Goal: Task Accomplishment & Management: Manage account settings

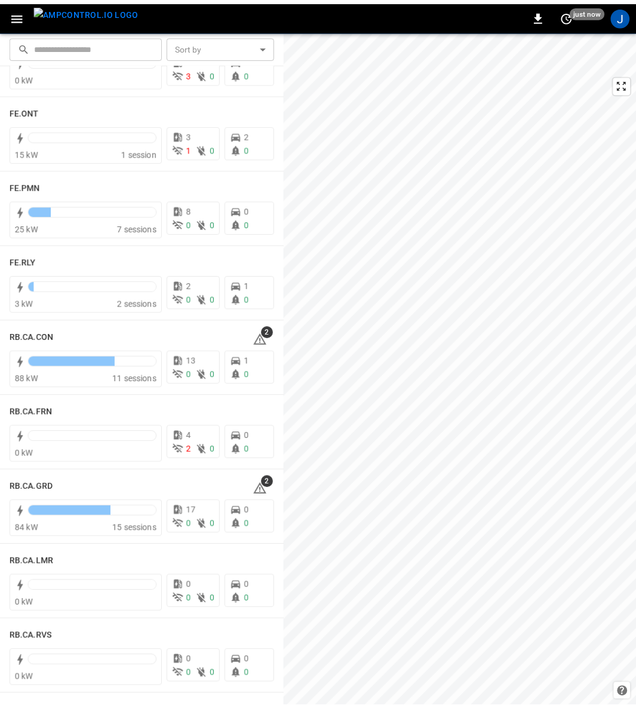
scroll to position [1343, 0]
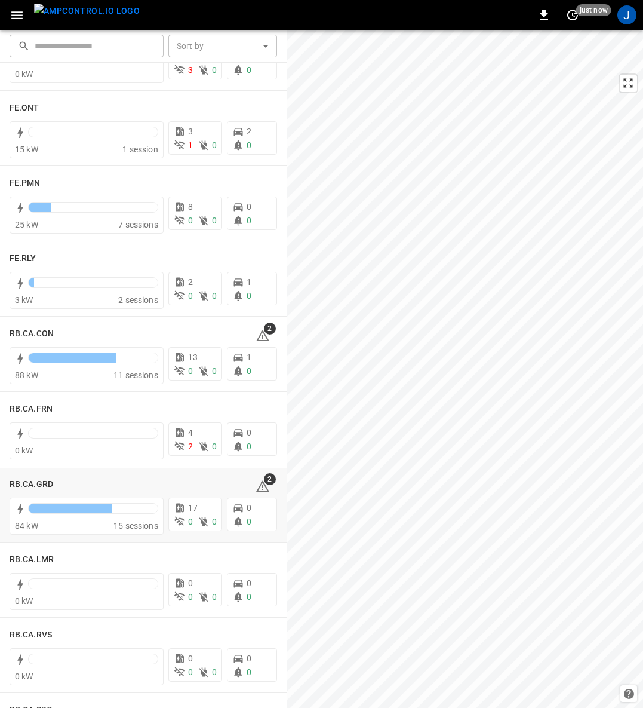
click at [23, 481] on h6 "RB.CA.GRD" at bounding box center [32, 484] width 44 height 13
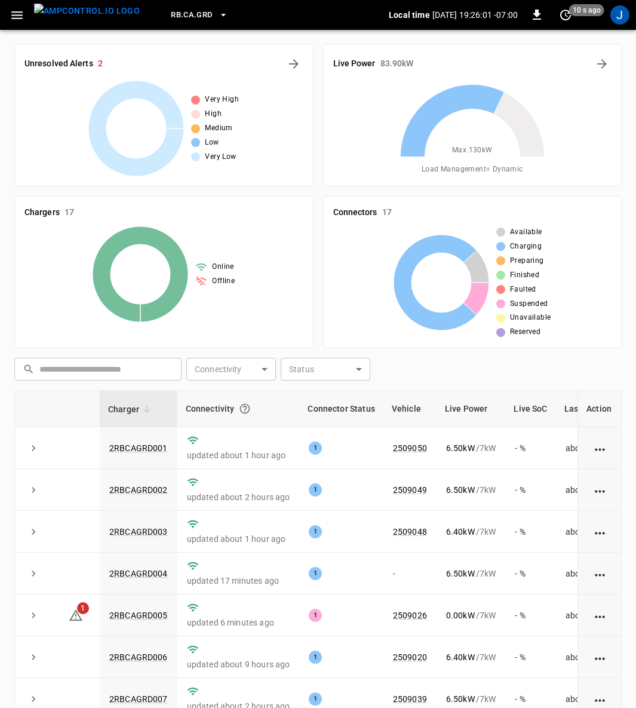
click at [17, 13] on icon "button" at bounding box center [17, 15] width 15 height 15
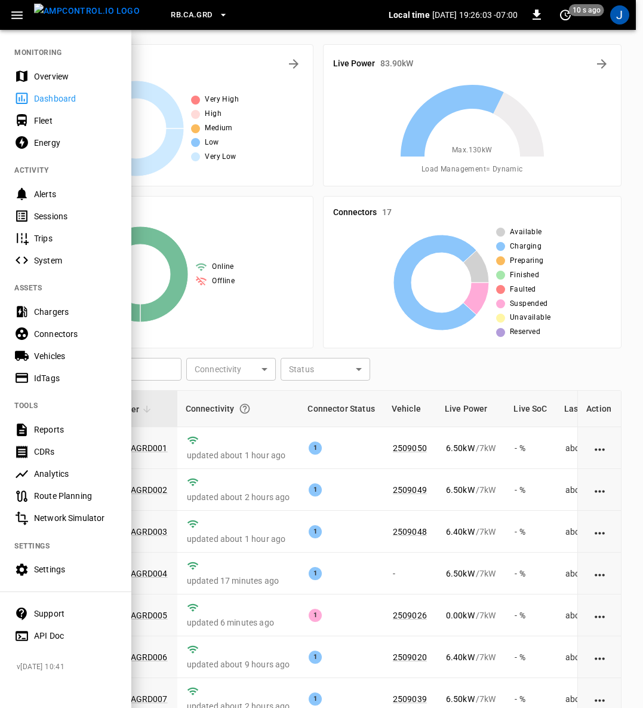
drag, startPoint x: 36, startPoint y: 116, endPoint x: 103, endPoint y: 217, distance: 120.9
click at [36, 116] on div "Fleet" at bounding box center [75, 121] width 83 height 12
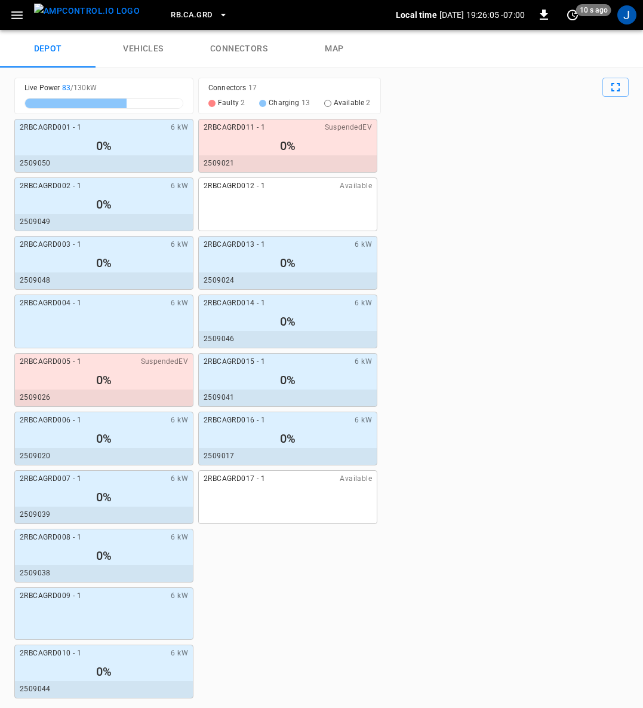
click at [235, 44] on link "connectors" at bounding box center [239, 49] width 96 height 38
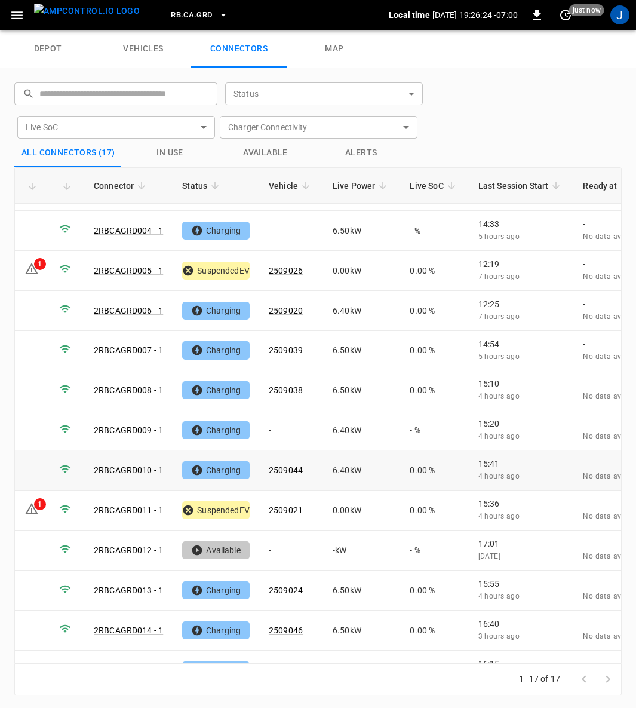
scroll to position [213, 0]
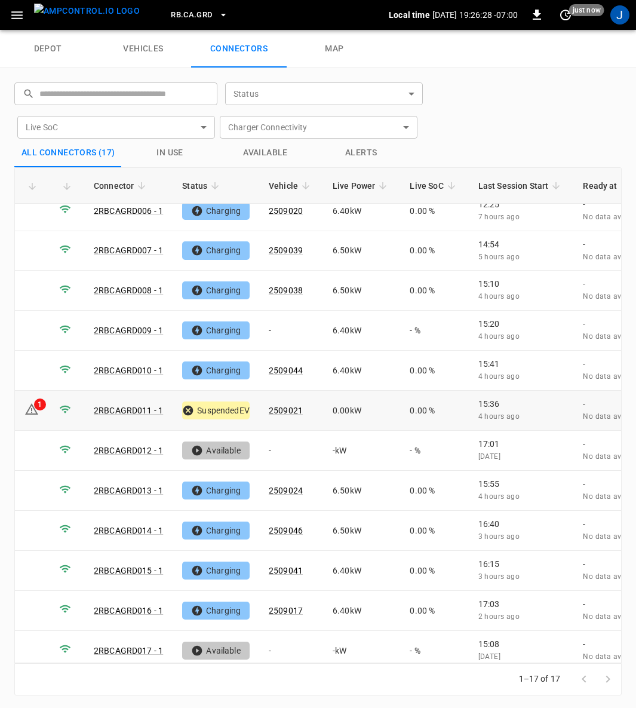
click at [28, 390] on td "1" at bounding box center [32, 410] width 35 height 40
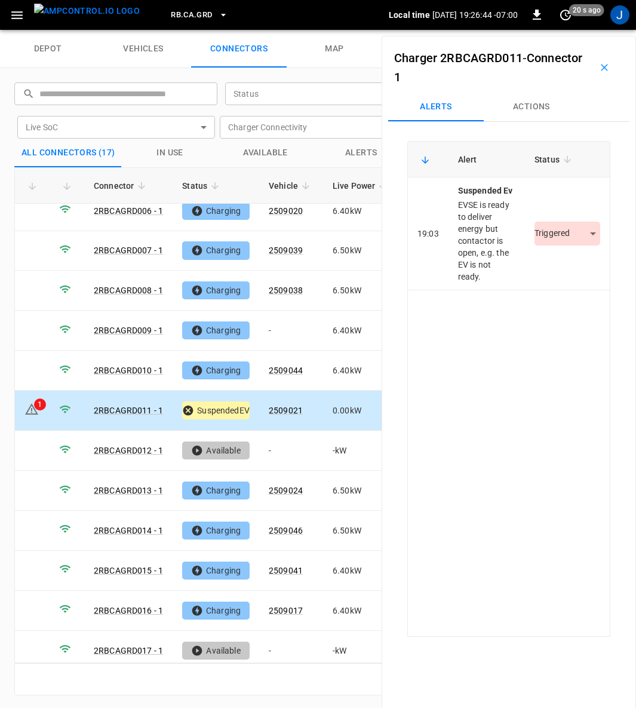
click at [598, 68] on icon "button" at bounding box center [604, 67] width 12 height 12
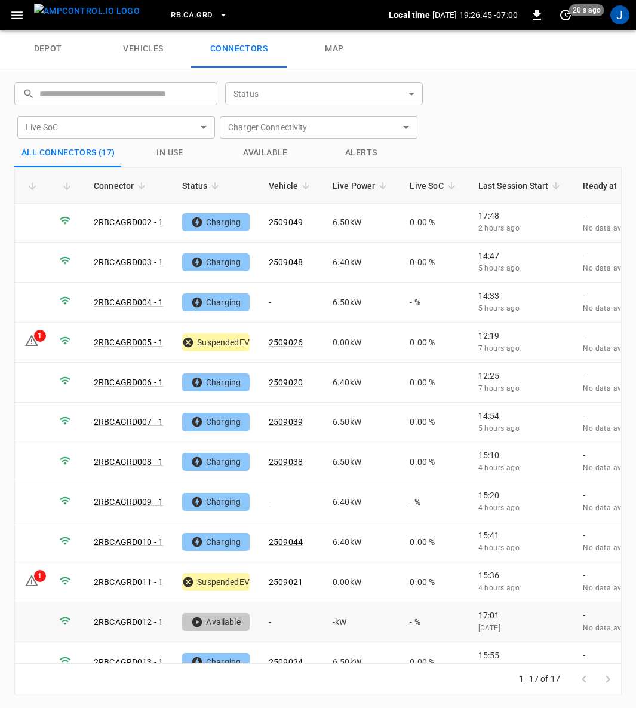
scroll to position [0, 0]
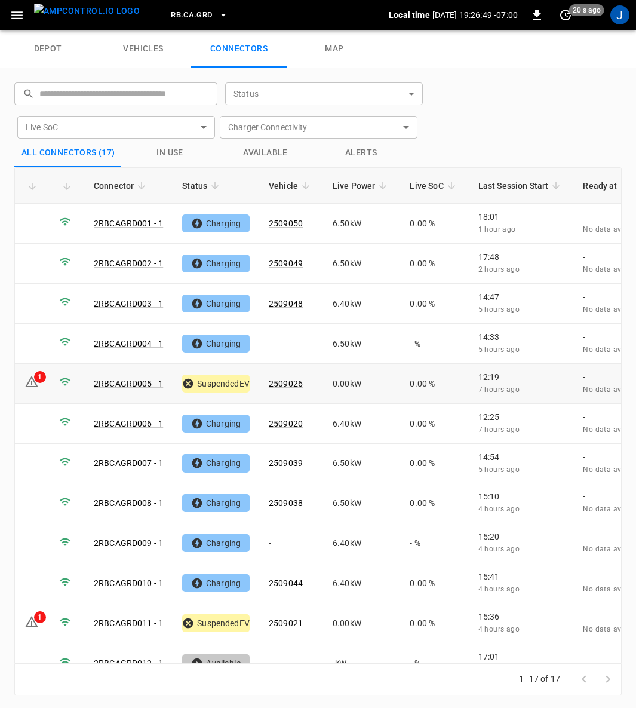
click at [32, 374] on icon at bounding box center [31, 381] width 14 height 14
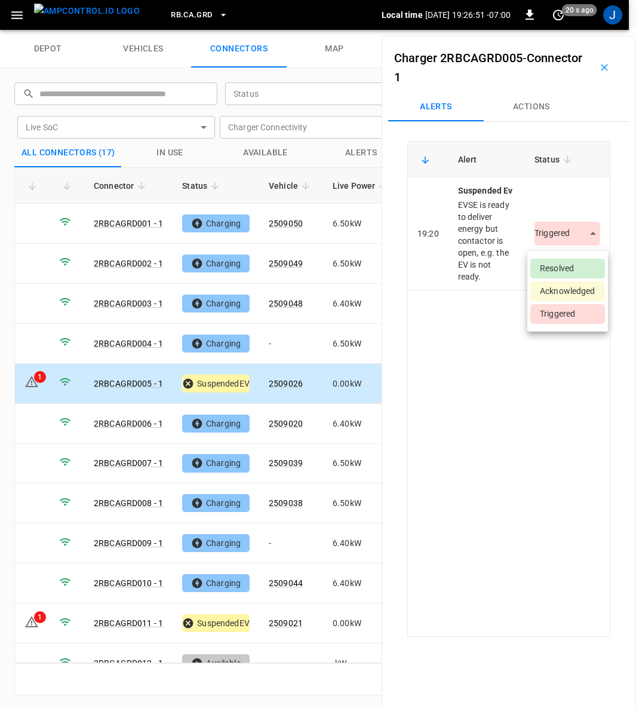
click at [580, 30] on body "RB.CA.GRD Local time [DATE] 19:26:51 -07:00 0 20 s ago J depot vehicles connect…" at bounding box center [318, 15] width 636 height 30
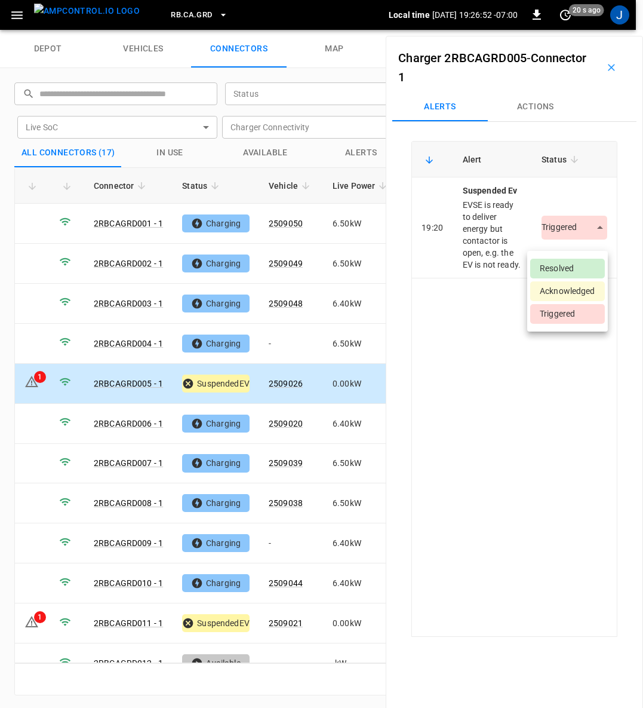
click at [559, 262] on li "Resolved" at bounding box center [567, 269] width 75 height 20
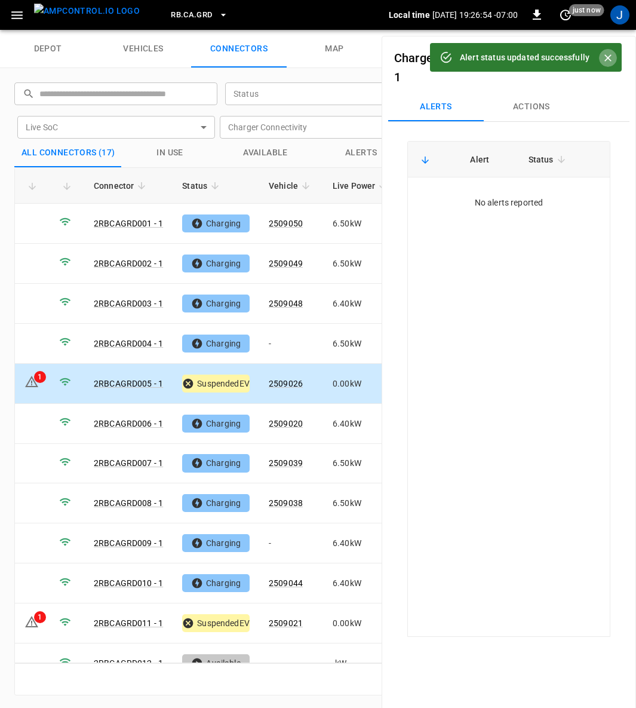
drag, startPoint x: 605, startPoint y: 53, endPoint x: 593, endPoint y: 71, distance: 21.9
click at [605, 53] on icon "Close" at bounding box center [608, 58] width 12 height 12
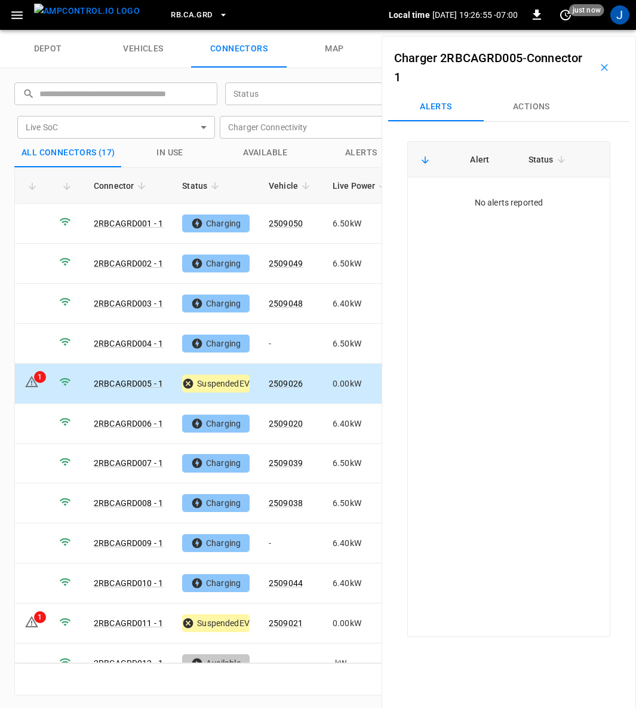
click at [598, 63] on icon "button" at bounding box center [604, 67] width 12 height 12
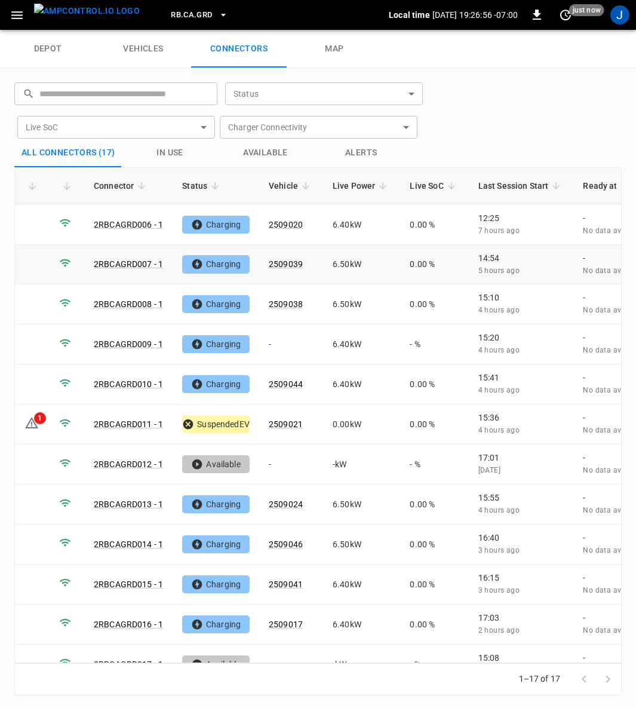
scroll to position [213, 0]
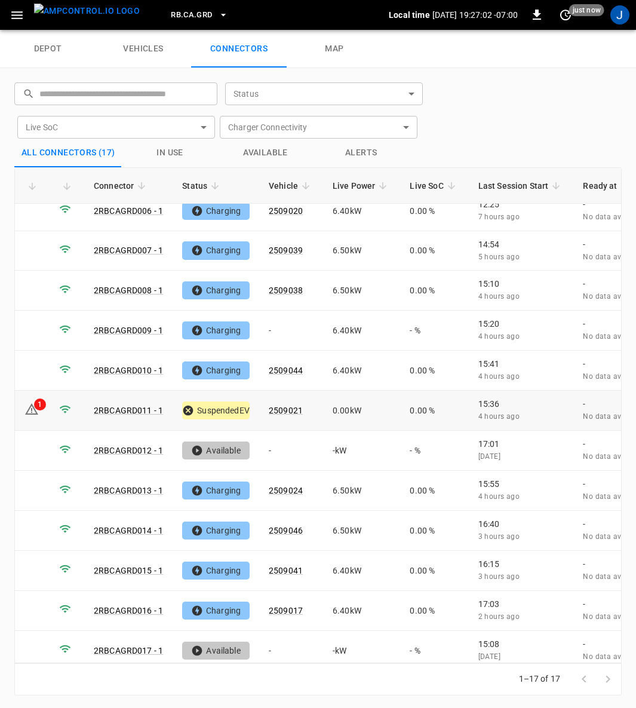
click at [34, 398] on div "1" at bounding box center [40, 404] width 12 height 12
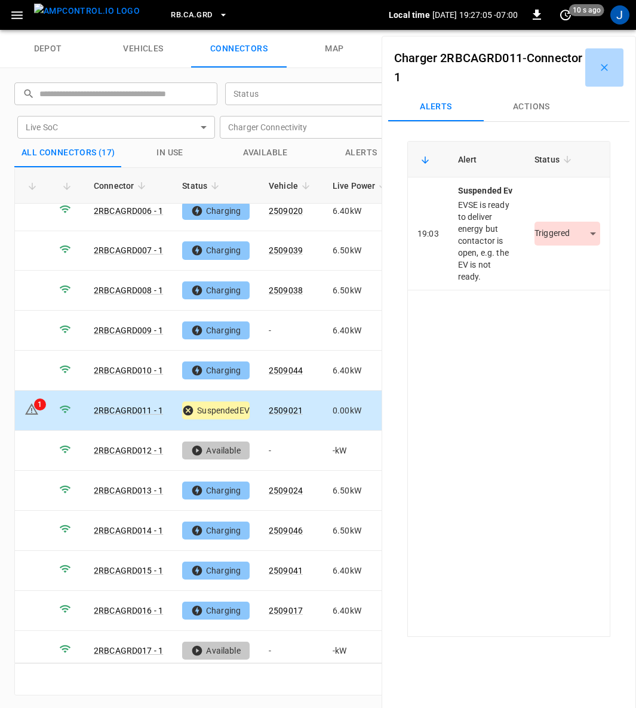
click at [601, 63] on icon "button" at bounding box center [604, 67] width 12 height 12
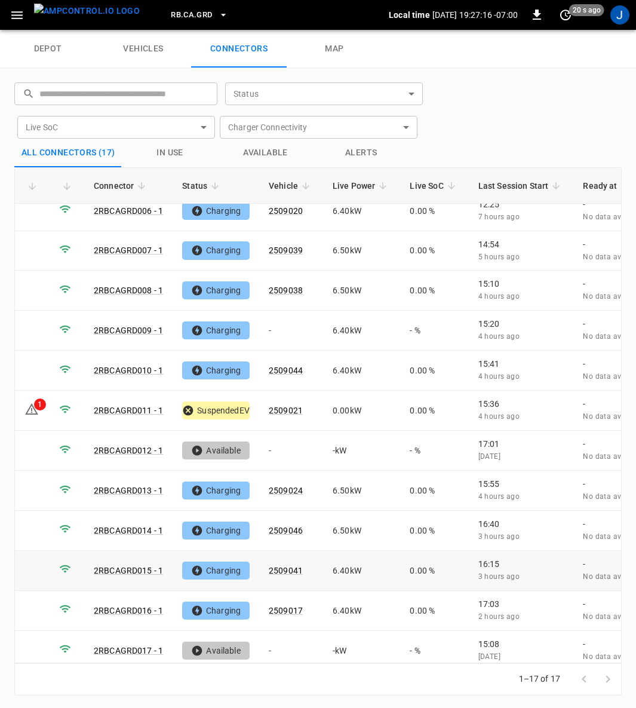
scroll to position [1, 0]
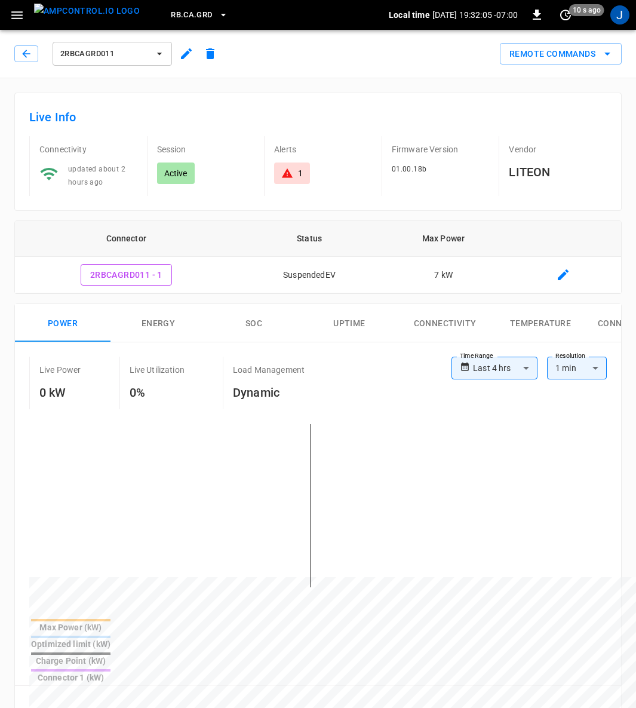
type input "**********"
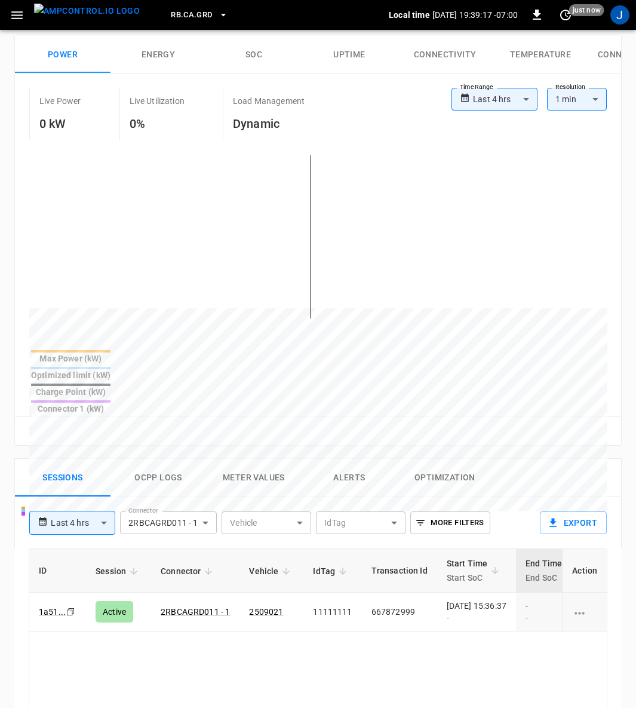
click at [407, 592] on td "667872999" at bounding box center [399, 611] width 75 height 39
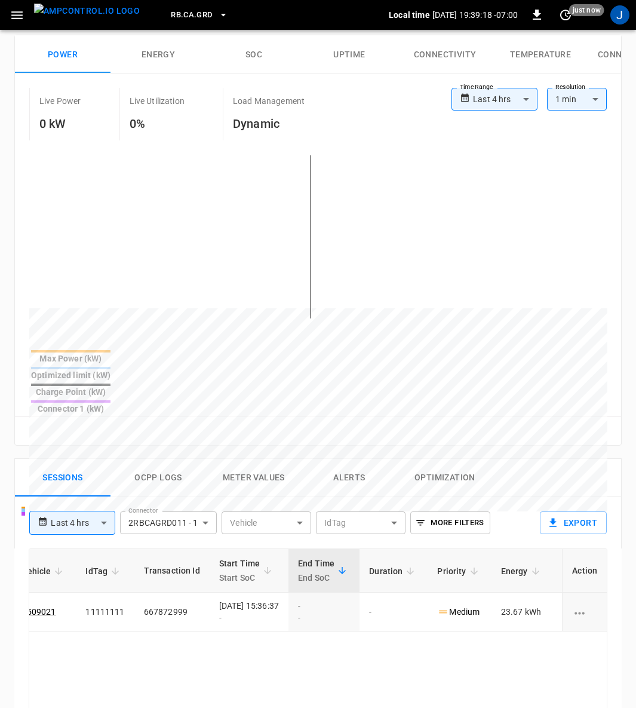
scroll to position [0, 315]
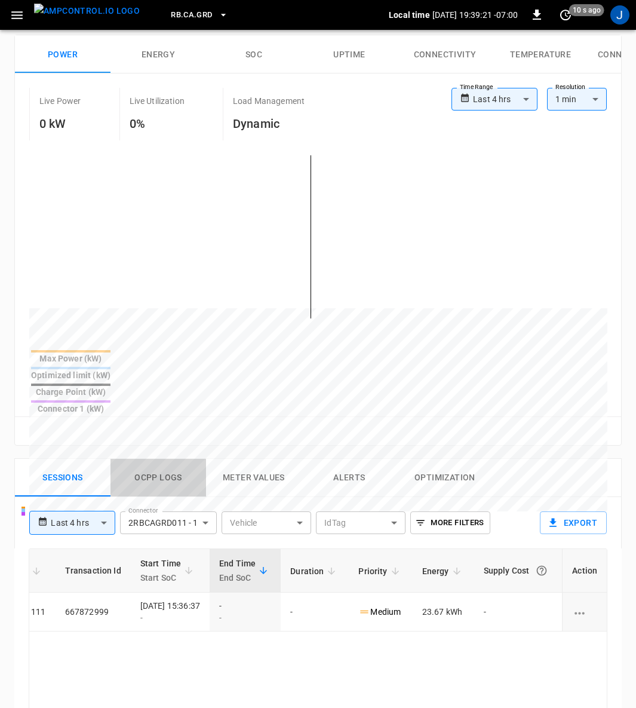
click at [153, 459] on button "Ocpp logs" at bounding box center [158, 478] width 96 height 38
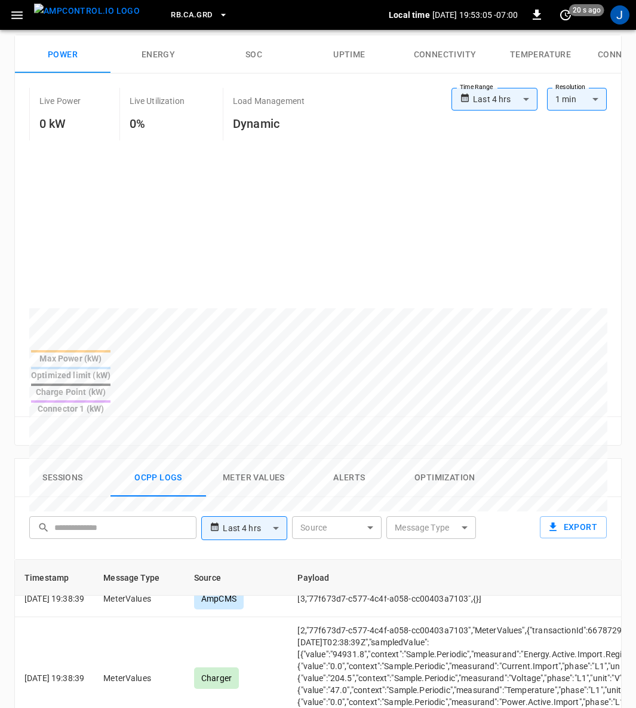
scroll to position [2732, 0]
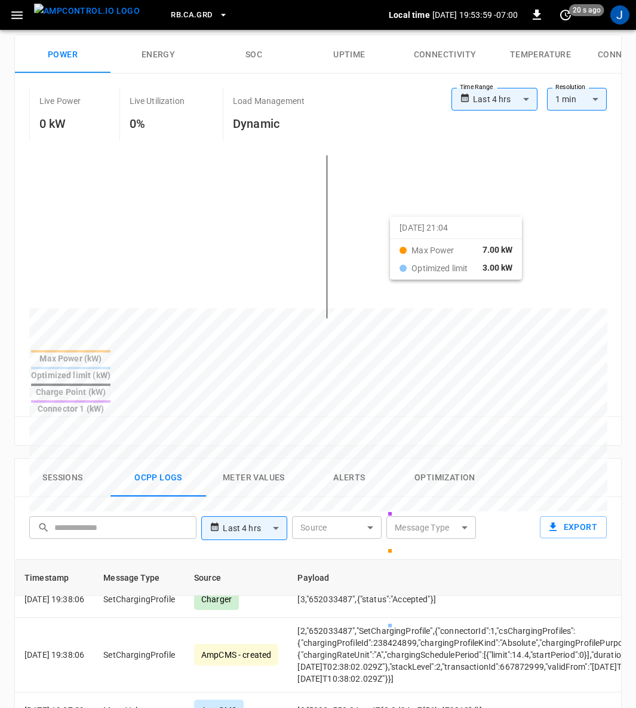
click at [416, 512] on div at bounding box center [295, 593] width 533 height 163
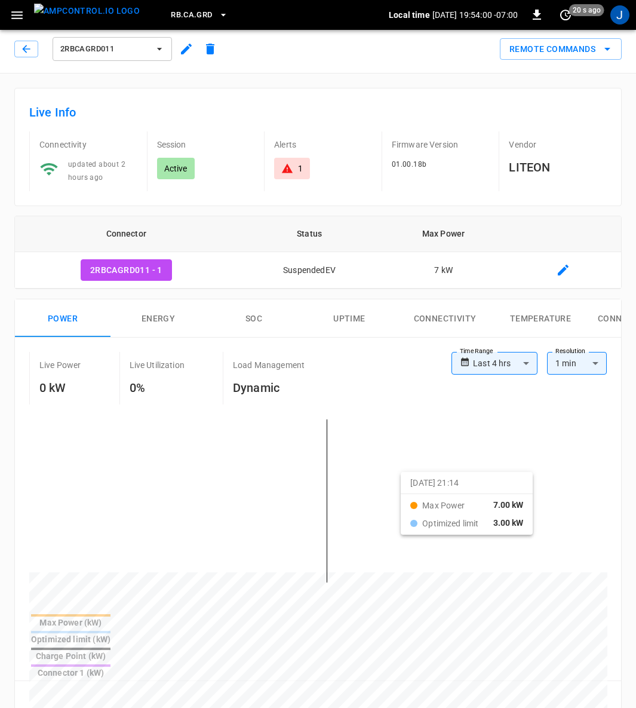
scroll to position [0, 0]
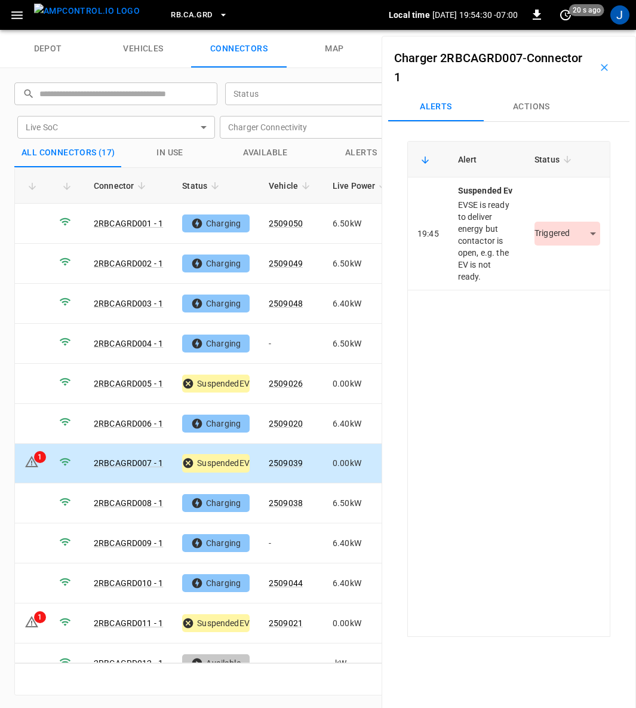
click at [587, 30] on body "RB.CA.GRD Local time [DATE] 19:54:30 -07:00 0 20 s ago J depot vehicles connect…" at bounding box center [318, 15] width 636 height 30
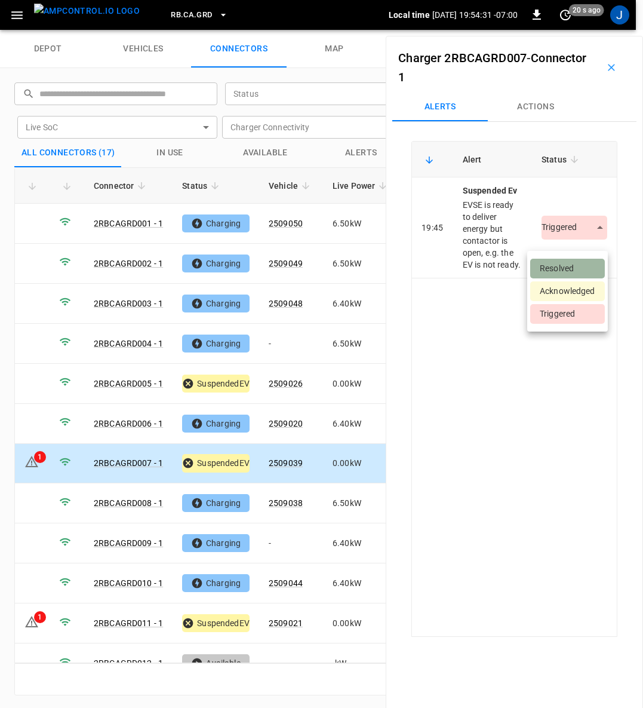
click at [562, 266] on li "Resolved" at bounding box center [567, 269] width 75 height 20
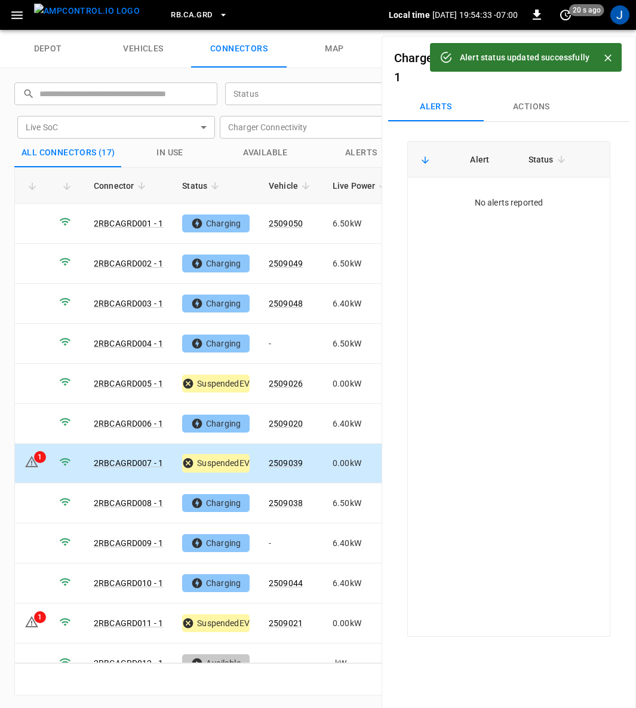
click at [607, 54] on icon "Close" at bounding box center [608, 58] width 12 height 12
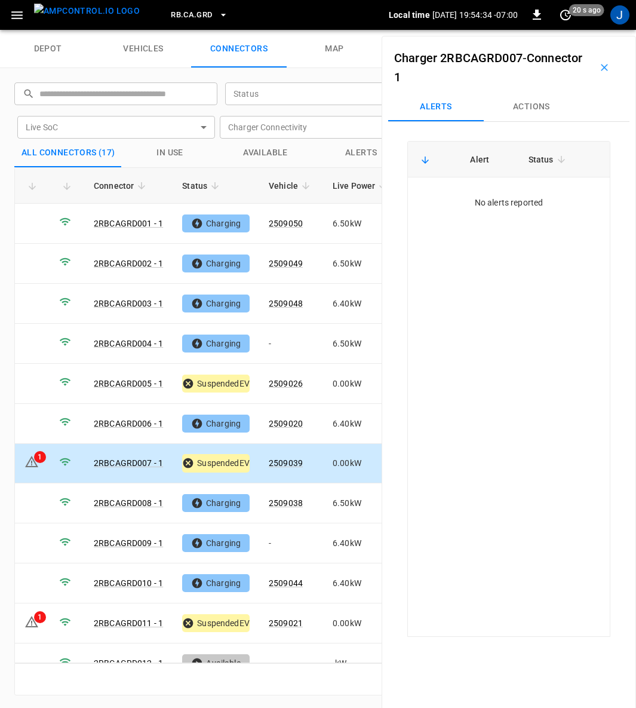
click at [599, 66] on icon "button" at bounding box center [604, 67] width 12 height 12
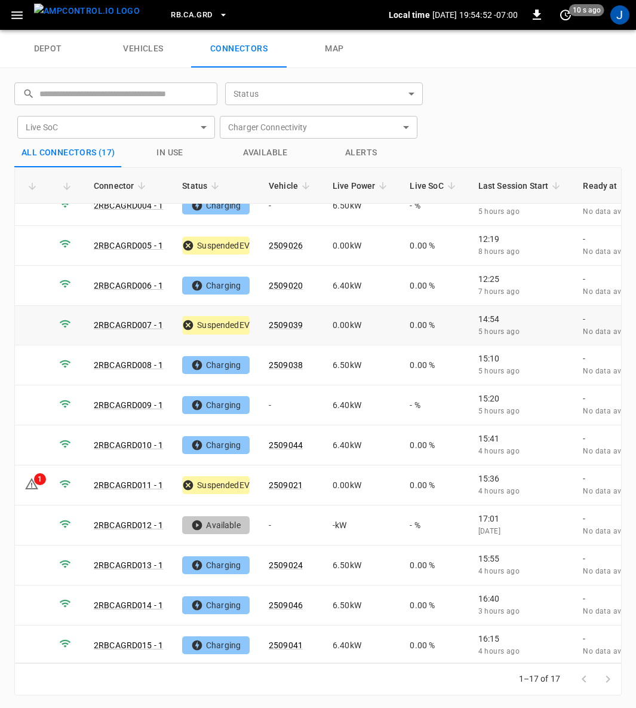
scroll to position [213, 0]
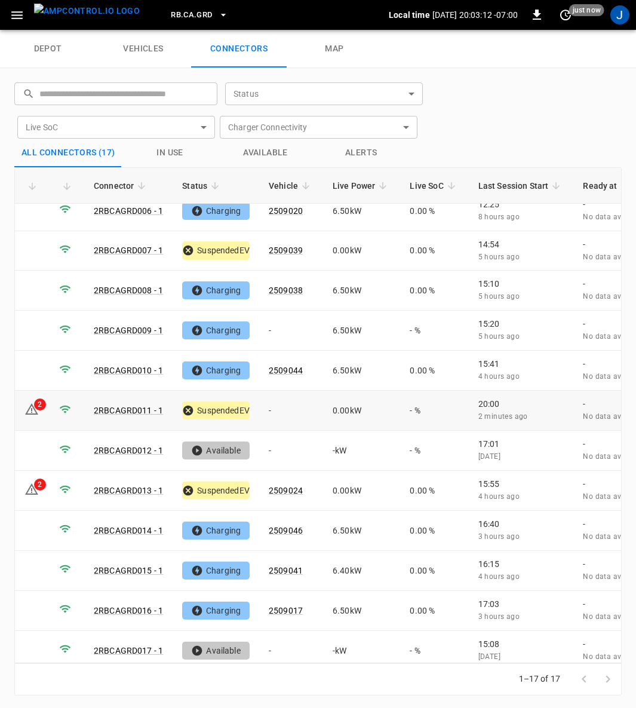
click at [29, 402] on icon at bounding box center [31, 409] width 14 height 14
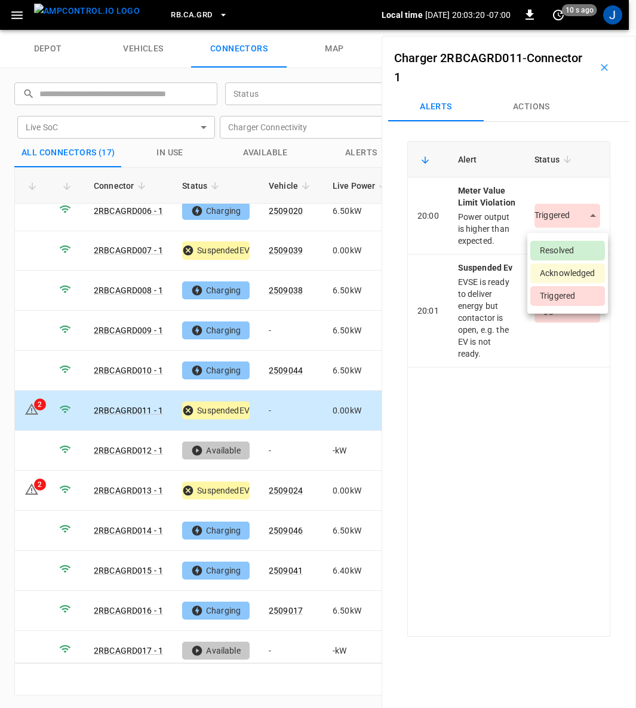
click at [587, 30] on body "RB.CA.GRD Local time [DATE] 20:03:20 -07:00 0 10 s ago J depot vehicles connect…" at bounding box center [318, 15] width 636 height 30
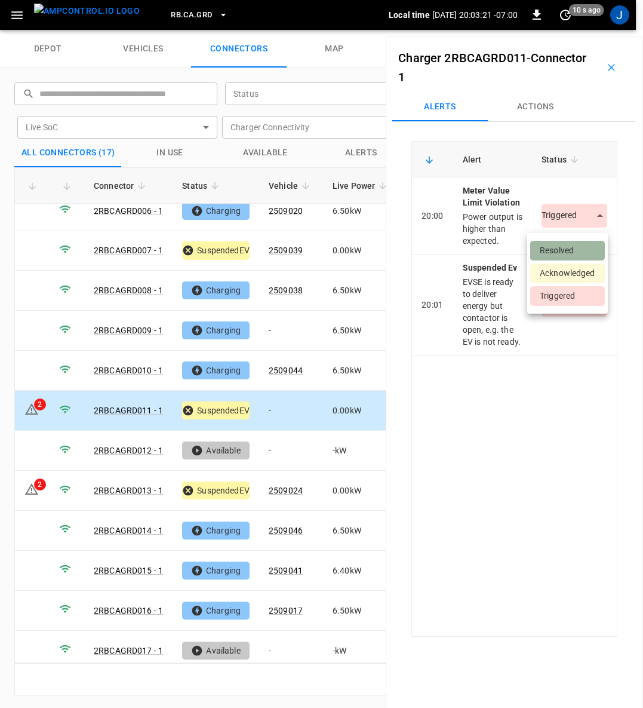
click at [574, 247] on li "Resolved" at bounding box center [567, 251] width 75 height 20
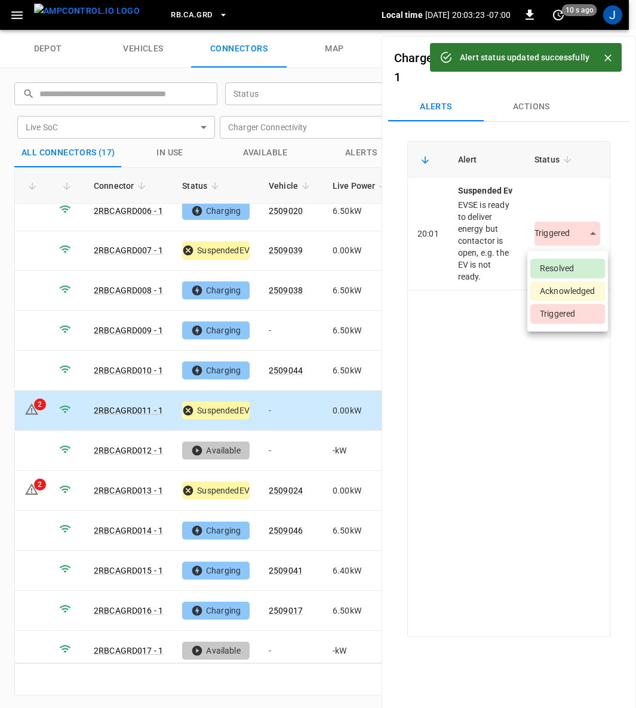
click at [586, 30] on body "Alert status updated successfully RB.CA.GRD Local time [DATE] 20:03:23 -07:00 0…" at bounding box center [318, 15] width 636 height 30
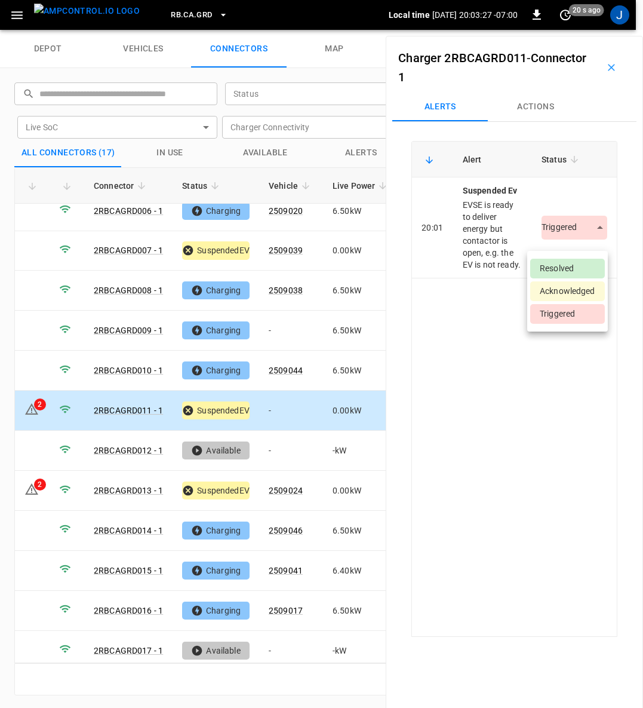
click at [534, 465] on div at bounding box center [321, 354] width 643 height 708
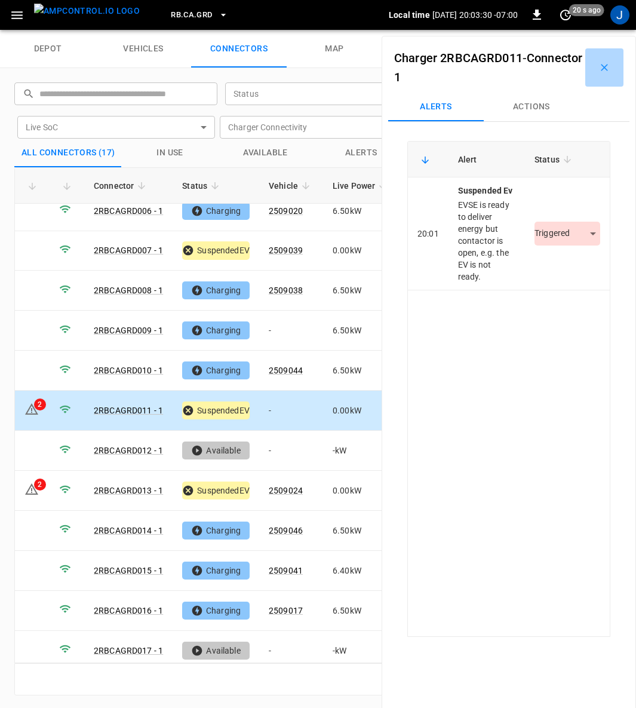
click at [602, 63] on icon "button" at bounding box center [604, 67] width 12 height 12
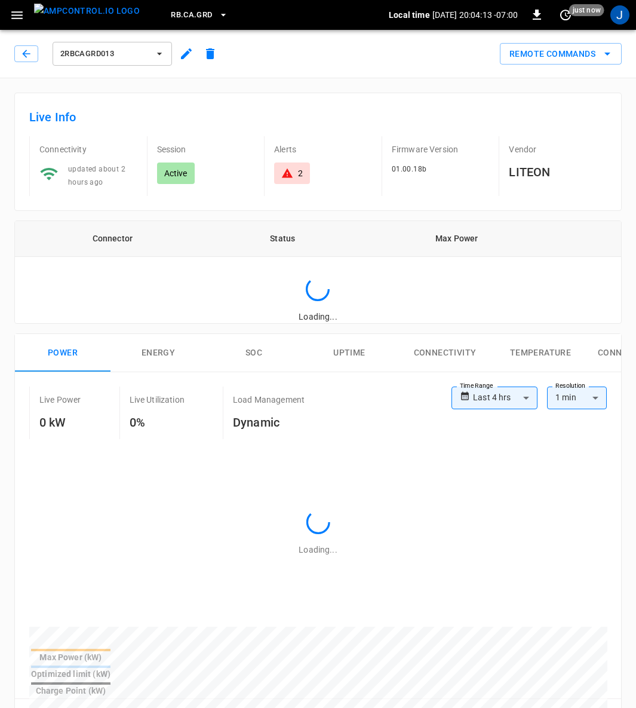
type input "**********"
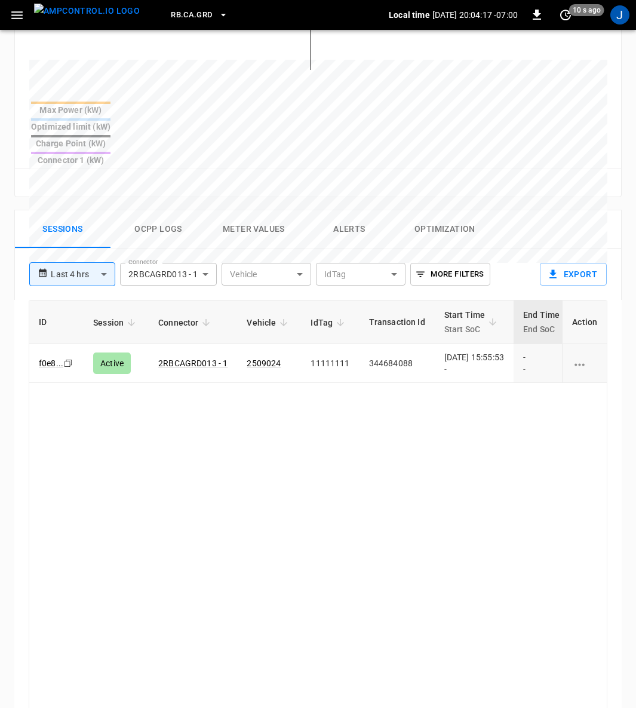
scroll to position [338, 0]
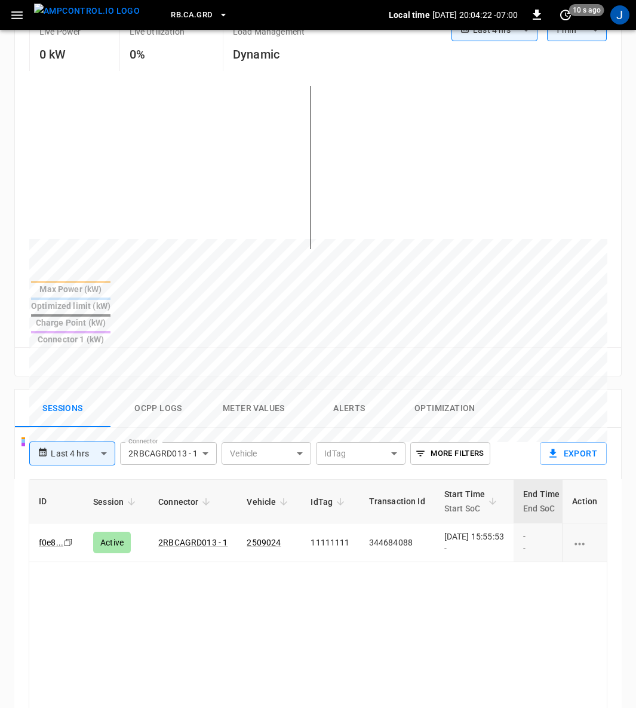
click at [482, 530] on div "[DATE] 15:55:53 -" at bounding box center [474, 542] width 60 height 24
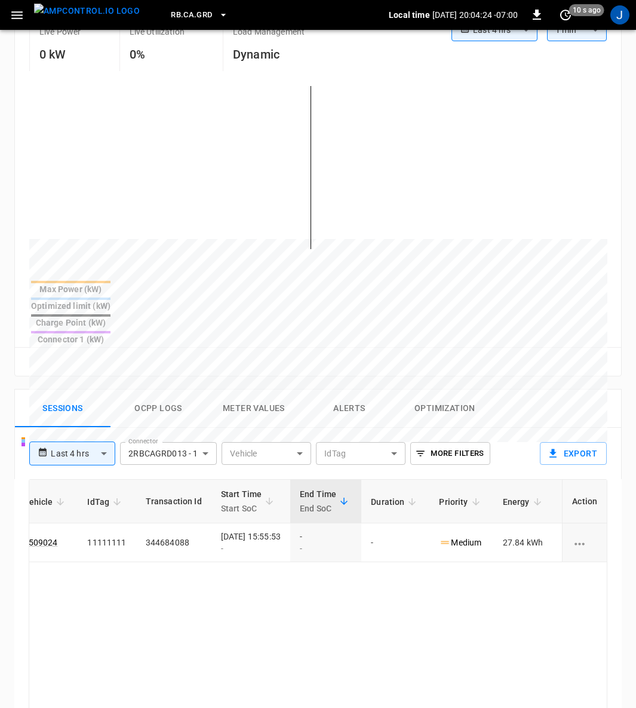
scroll to position [0, 313]
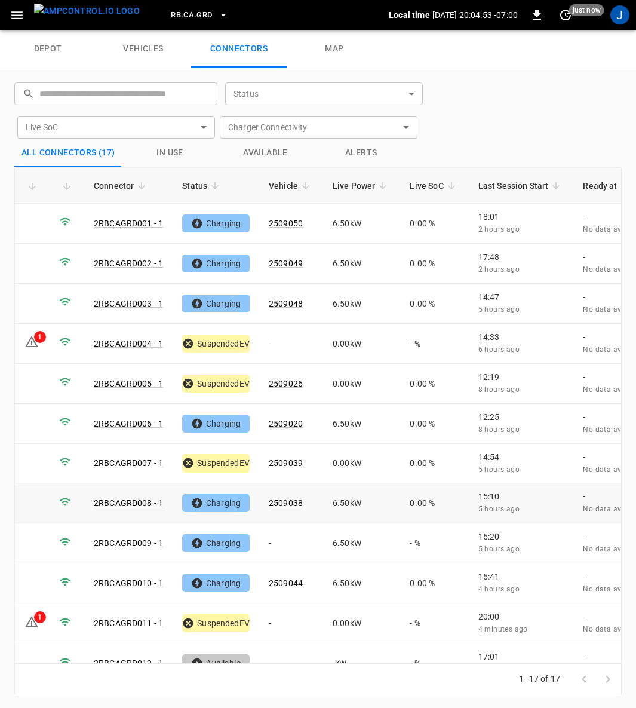
scroll to position [90, 0]
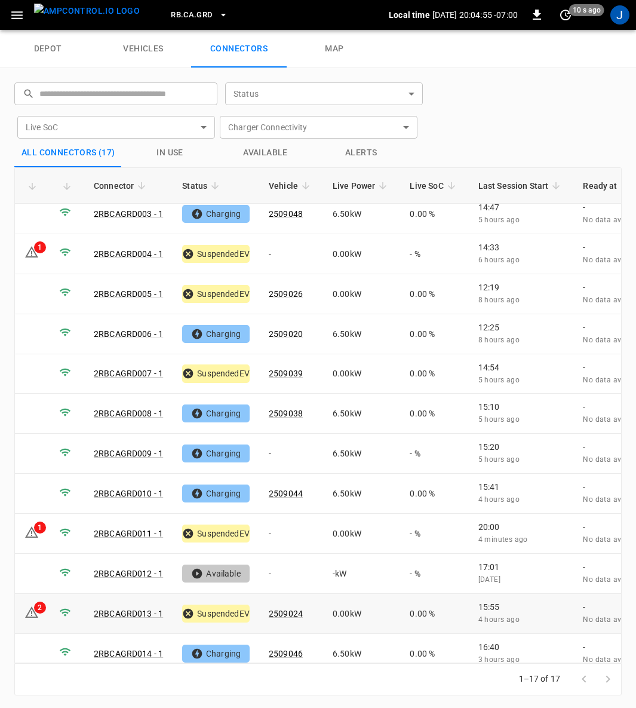
click at [130, 608] on link "2RBCAGRD013 - 1" at bounding box center [128, 613] width 69 height 10
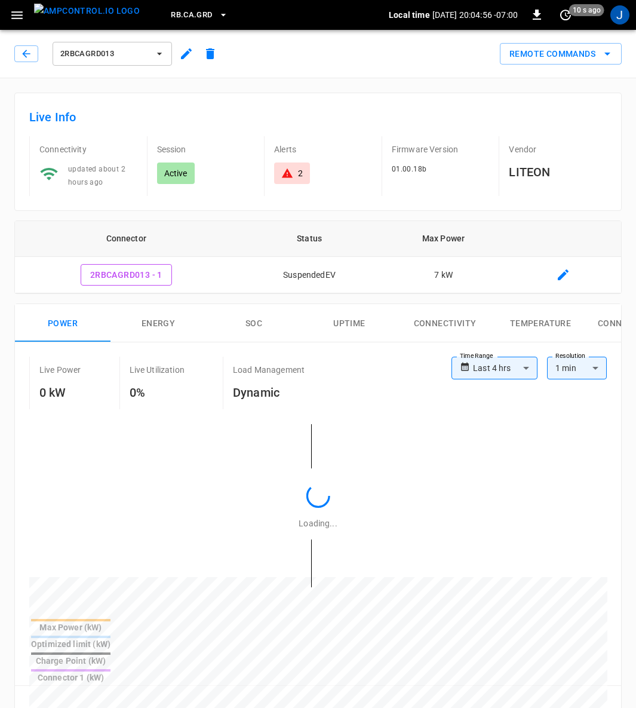
type input "**********"
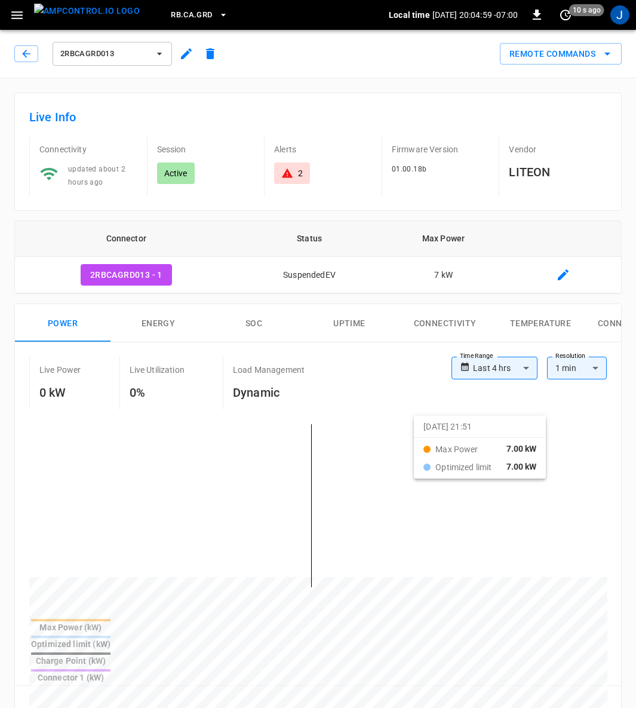
drag, startPoint x: 222, startPoint y: 422, endPoint x: 429, endPoint y: 423, distance: 207.2
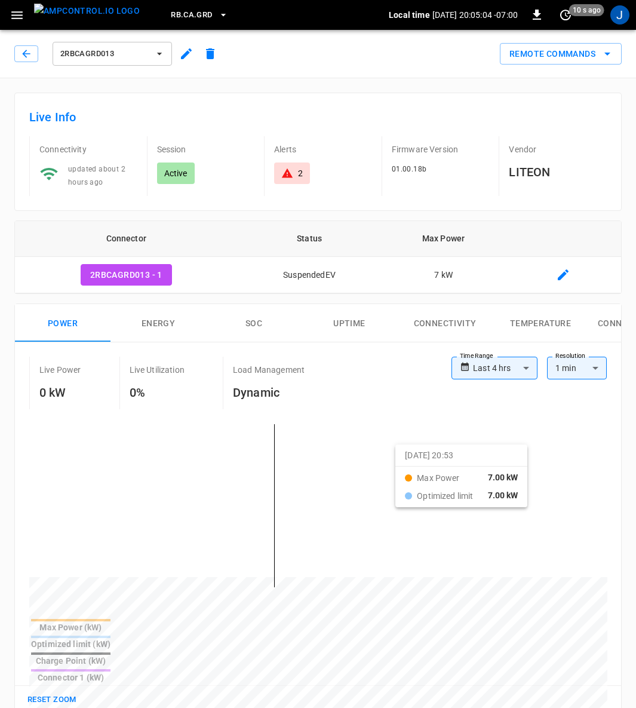
drag, startPoint x: 181, startPoint y: 439, endPoint x: 410, endPoint y: 451, distance: 229.6
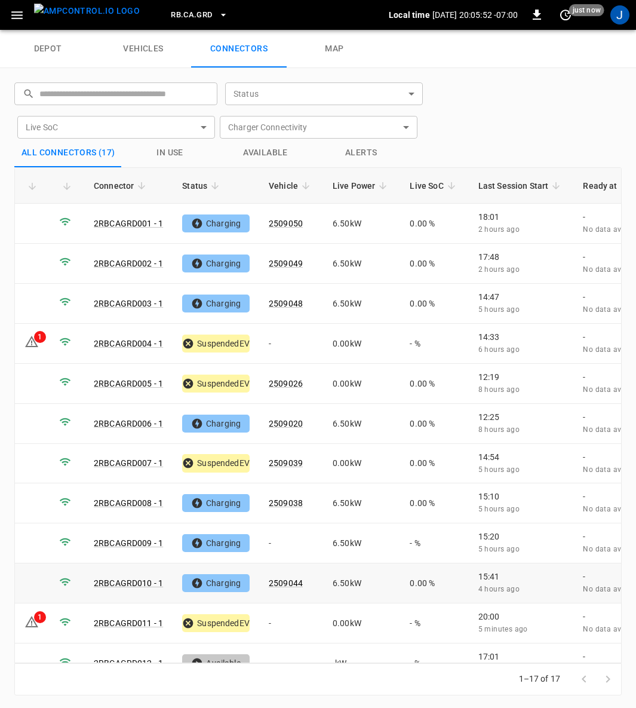
scroll to position [213, 0]
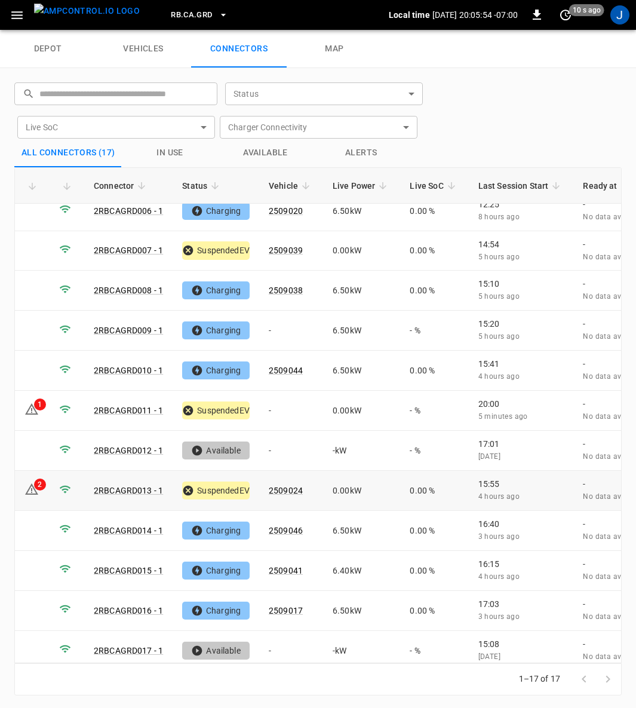
click at [25, 482] on icon at bounding box center [31, 489] width 14 height 14
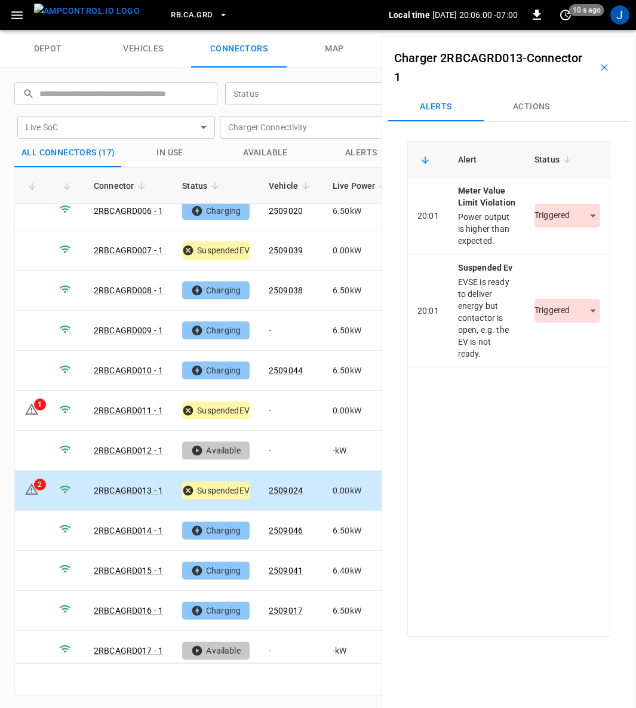
click at [134, 485] on link "2RBCAGRD013 - 1" at bounding box center [128, 490] width 69 height 10
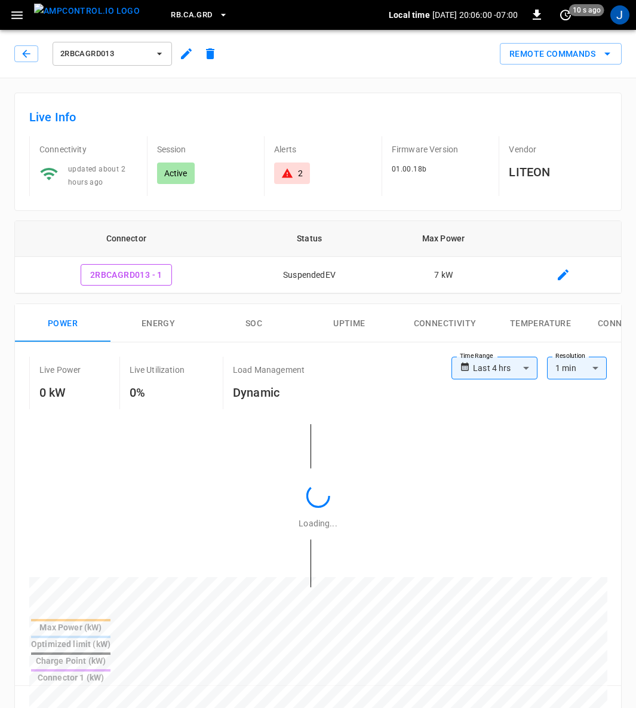
type input "**********"
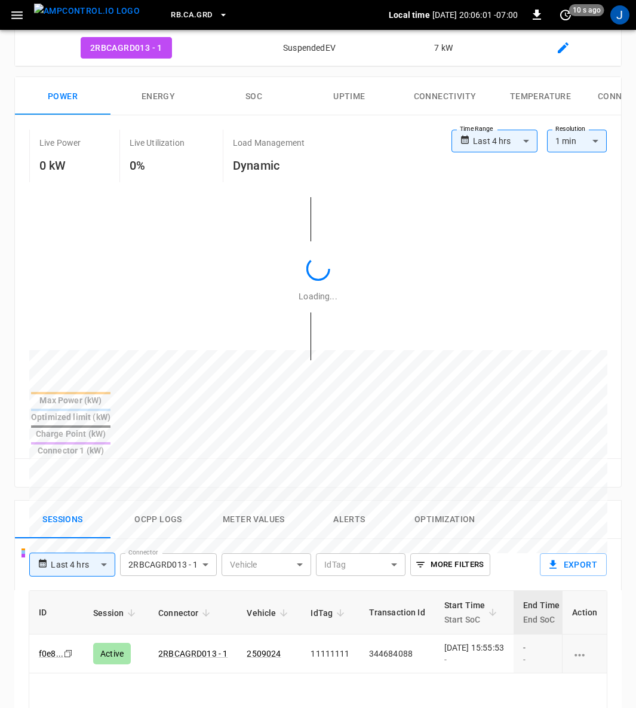
scroll to position [448, 0]
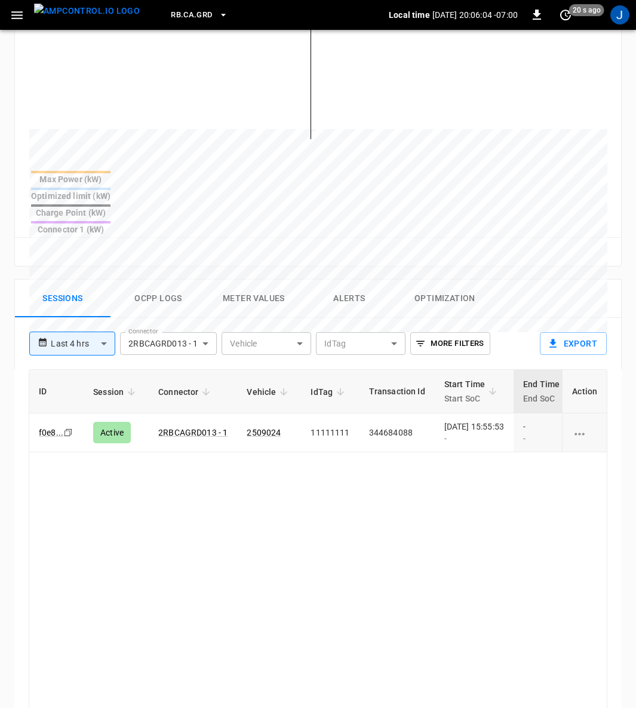
click at [352, 279] on button "Alerts" at bounding box center [350, 298] width 96 height 38
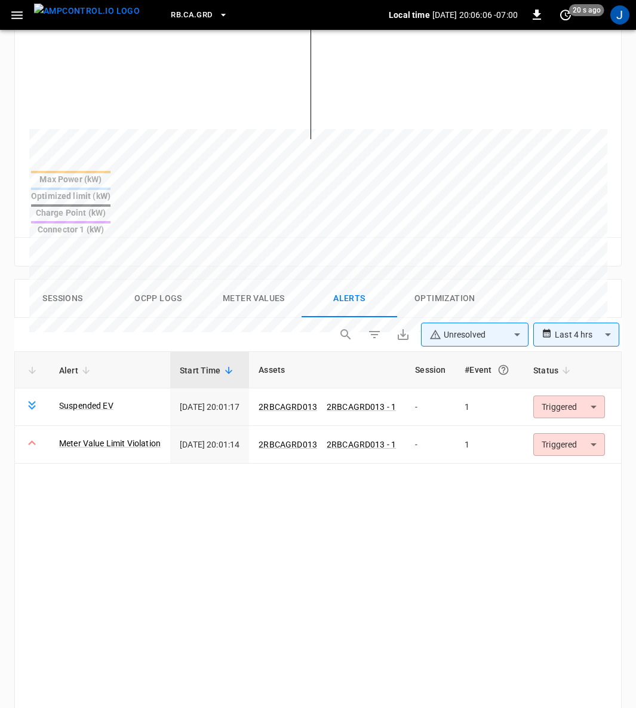
click at [96, 437] on link "Meter Value Limit Violation" at bounding box center [109, 443] width 101 height 12
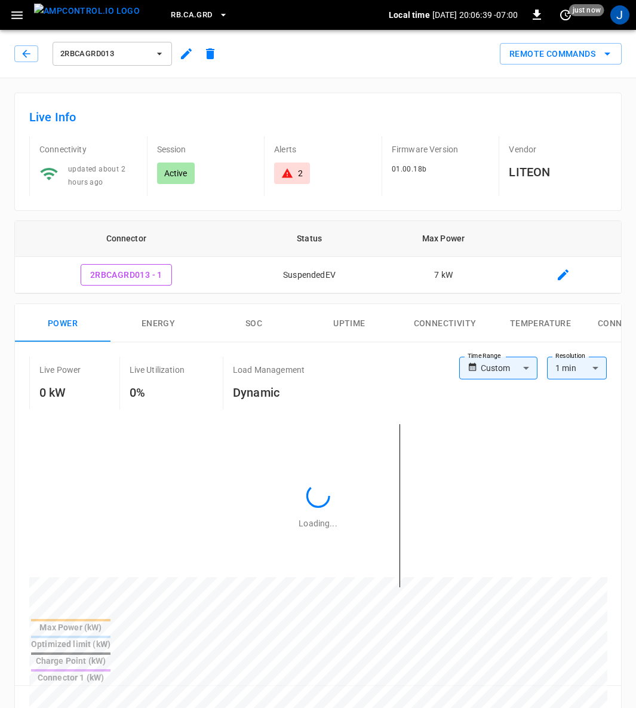
type input "**********"
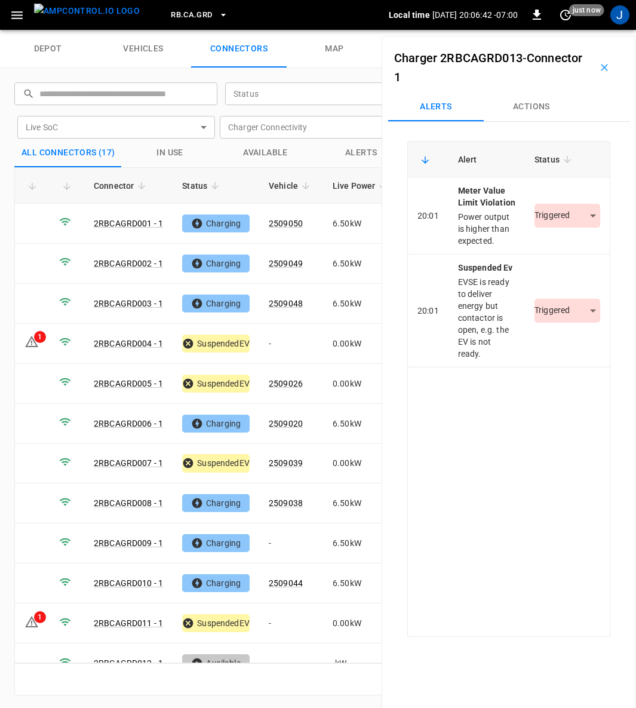
click at [585, 30] on body "RB.CA.GRD Local time [DATE] 20:06:42 -07:00 0 just now J depot vehicles connect…" at bounding box center [318, 15] width 636 height 30
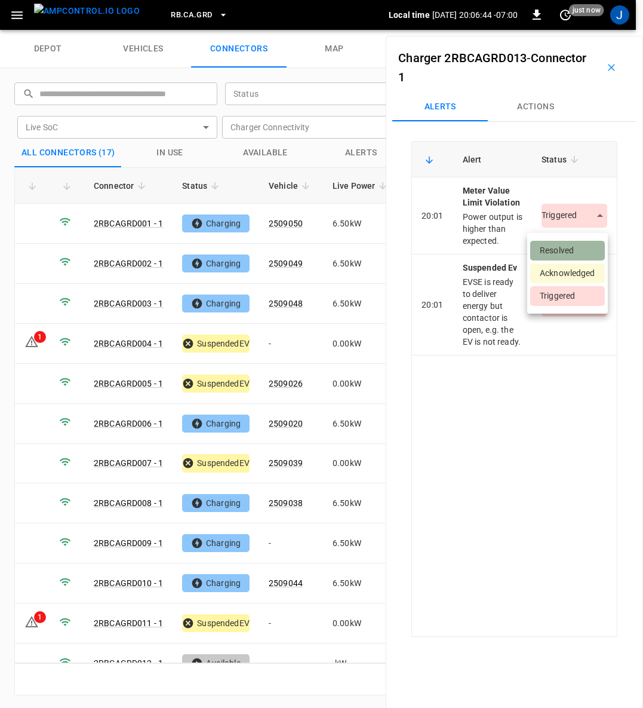
click at [568, 251] on li "Resolved" at bounding box center [567, 251] width 75 height 20
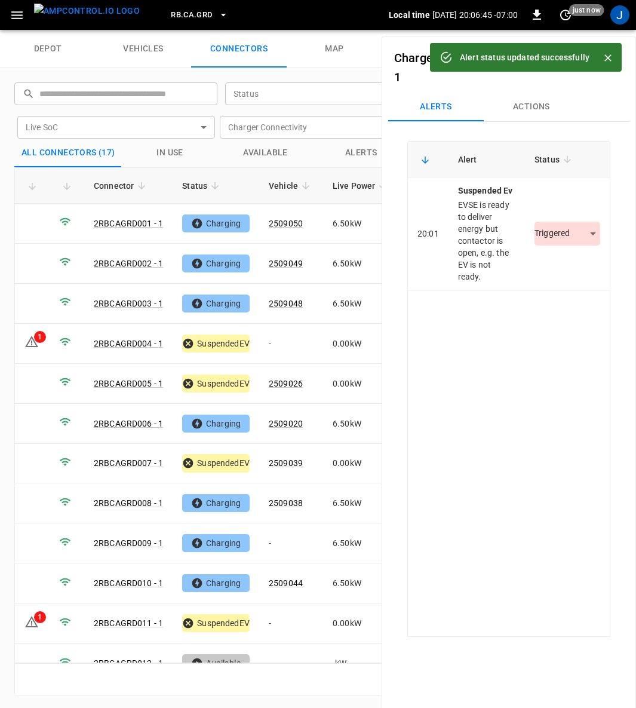
click at [579, 30] on body "Alert status updated successfully RB.CA.GRD Local time [DATE] 20:06:45 -07:00 0…" at bounding box center [318, 15] width 636 height 30
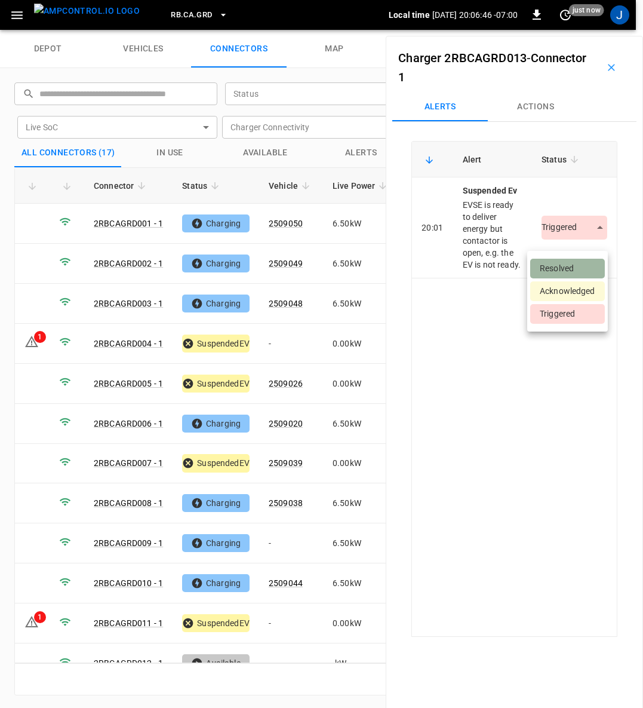
click at [582, 270] on li "Resolved" at bounding box center [567, 269] width 75 height 20
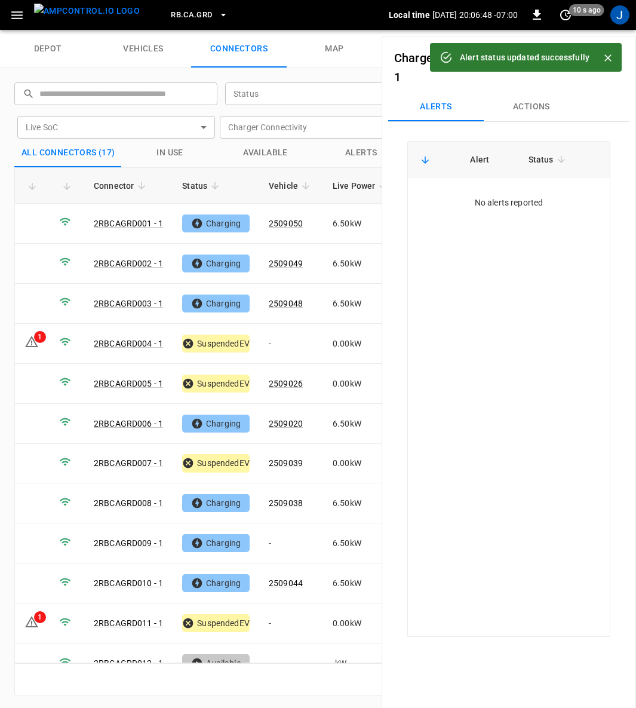
click at [602, 56] on icon "Close" at bounding box center [608, 58] width 12 height 12
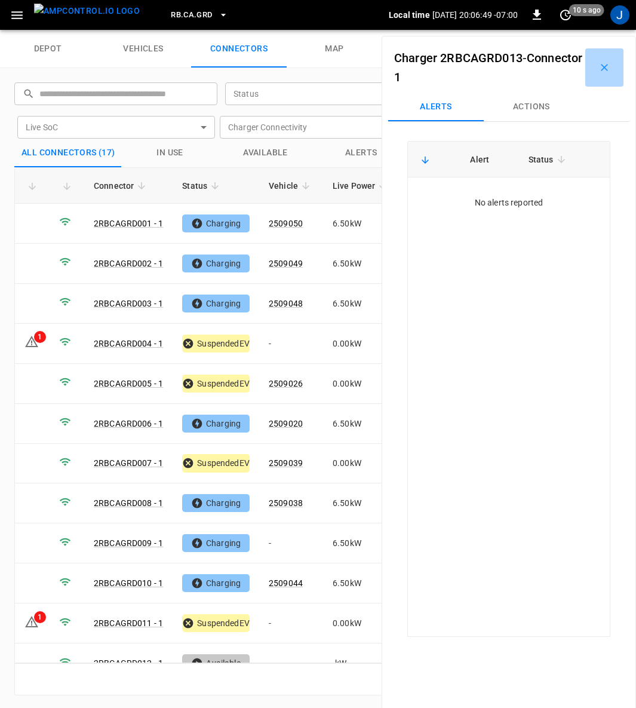
click at [598, 66] on icon "button" at bounding box center [604, 67] width 12 height 12
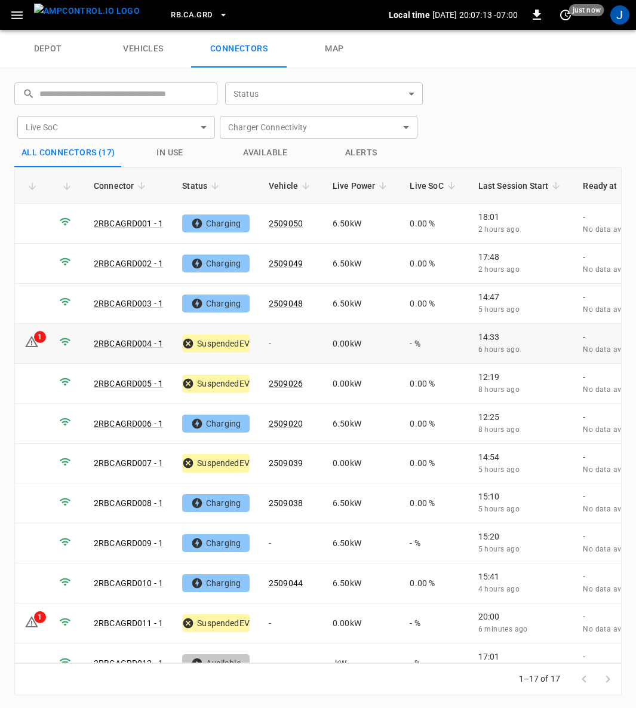
click at [129, 343] on link "2RBCAGRD004 - 1" at bounding box center [128, 344] width 69 height 10
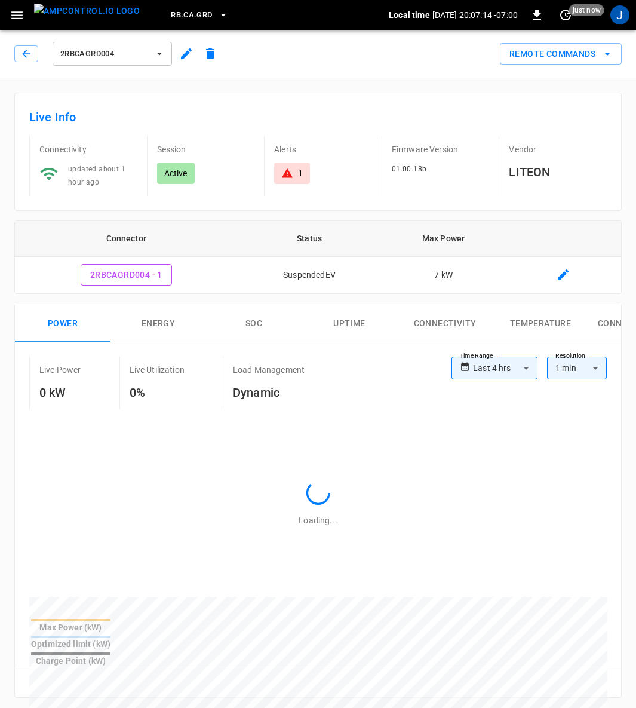
type input "**********"
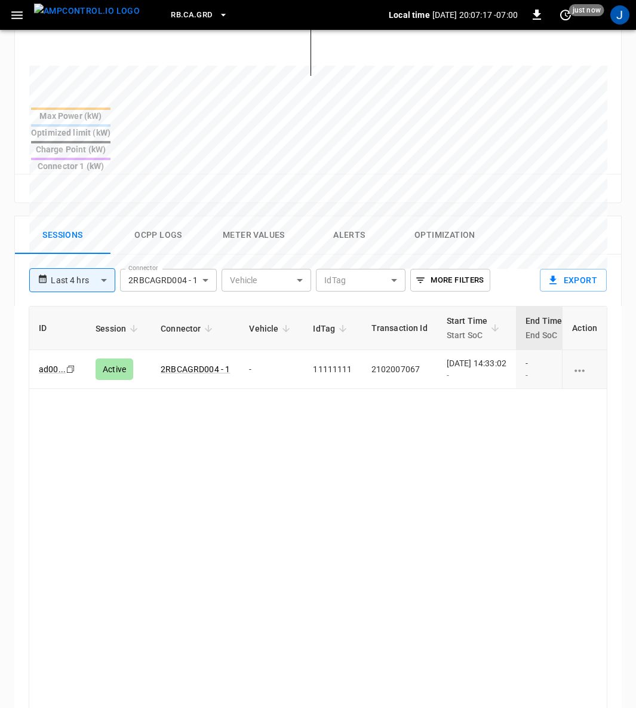
scroll to position [427, 0]
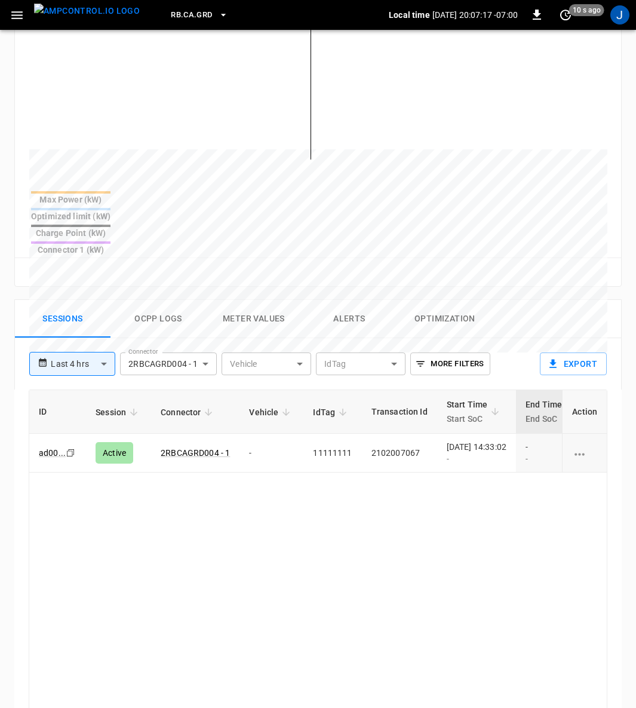
click at [482, 441] on div "[DATE] 14:33:02 -" at bounding box center [477, 453] width 60 height 24
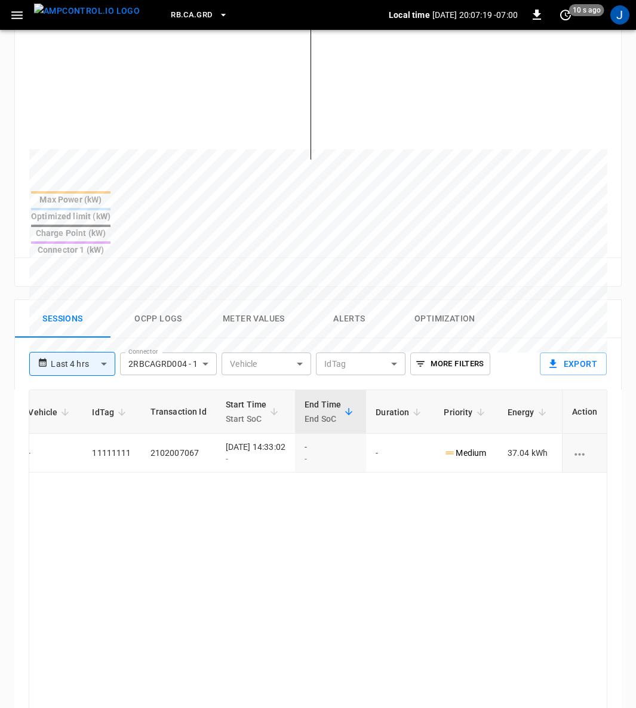
scroll to position [0, 315]
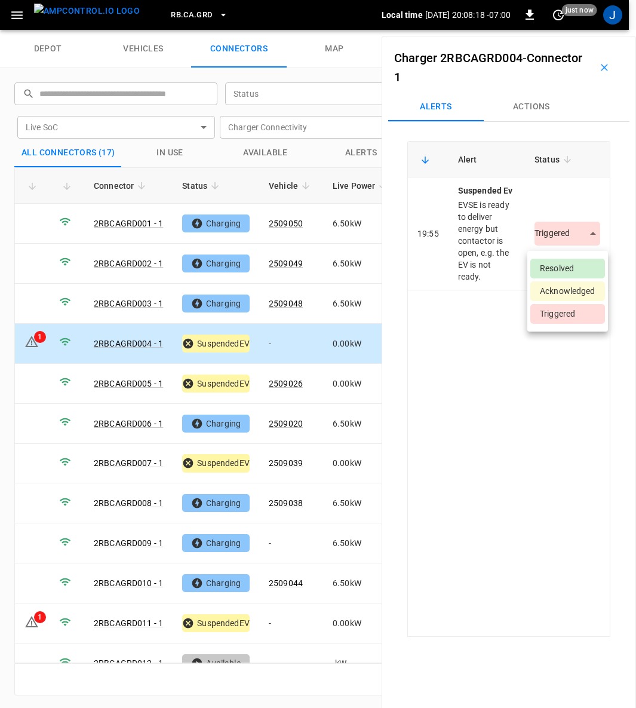
click at [584, 30] on body "RB.CA.GRD Local time [DATE] 20:08:18 -07:00 0 just now J depot vehicles connect…" at bounding box center [318, 15] width 636 height 30
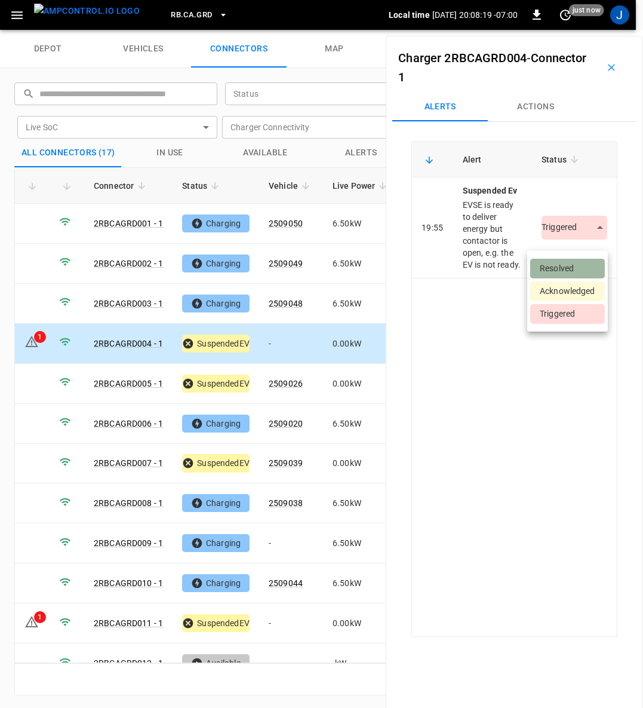
click at [567, 264] on li "Resolved" at bounding box center [567, 269] width 75 height 20
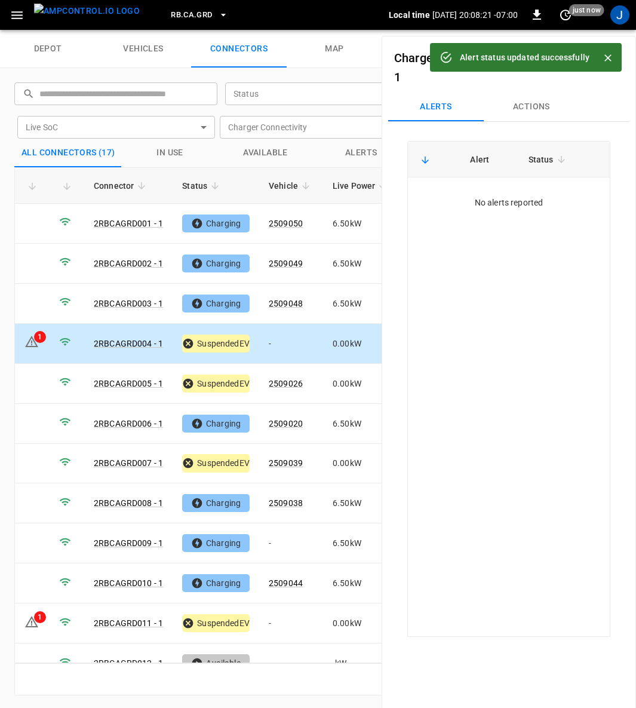
click at [579, 396] on div "Alert Status No alerts reported" at bounding box center [508, 389] width 203 height 496
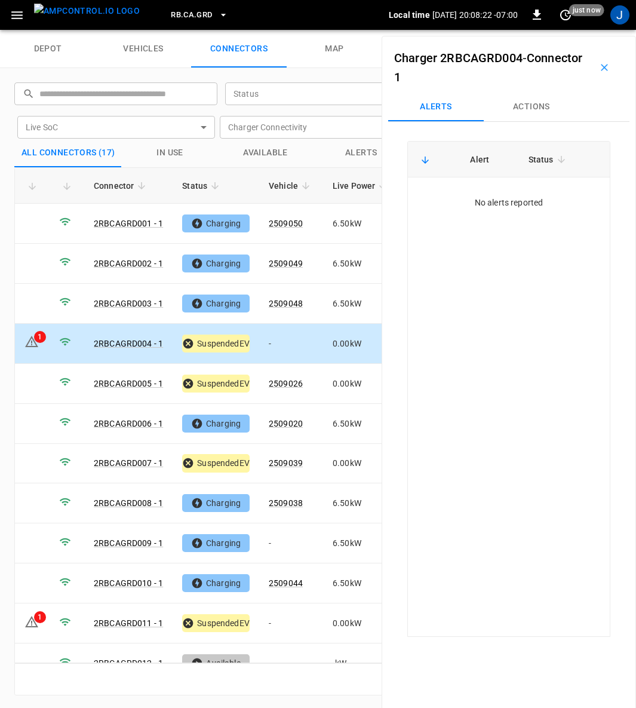
click at [598, 64] on icon "button" at bounding box center [604, 67] width 12 height 12
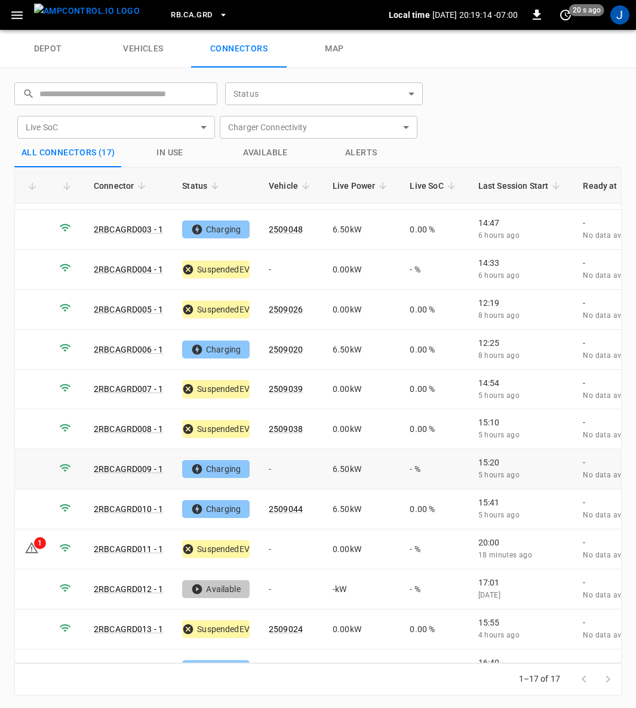
scroll to position [213, 0]
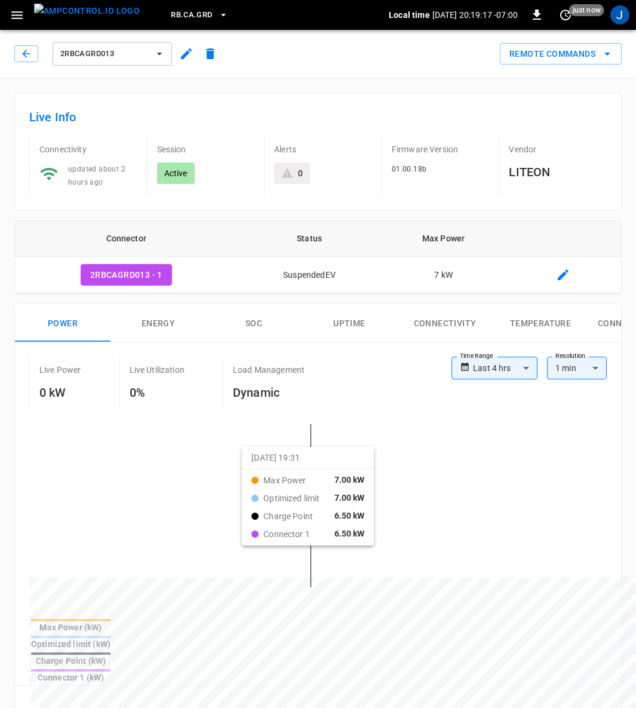
type input "**********"
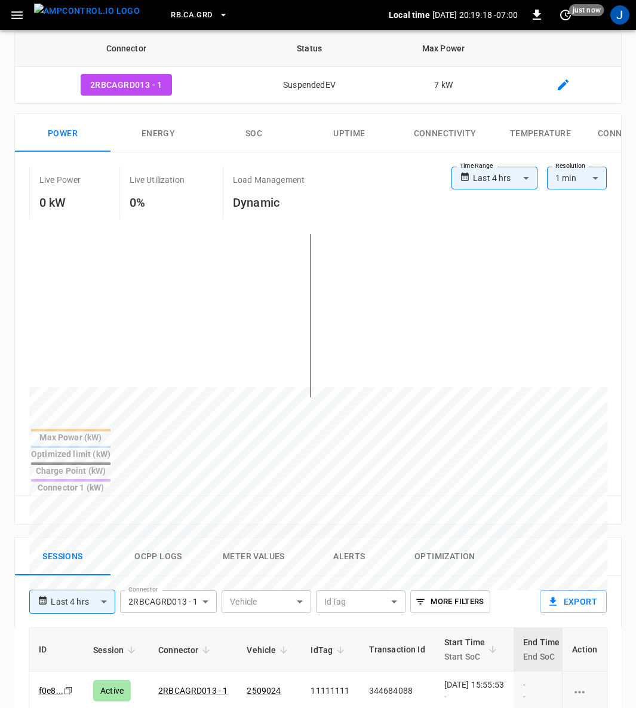
scroll to position [358, 0]
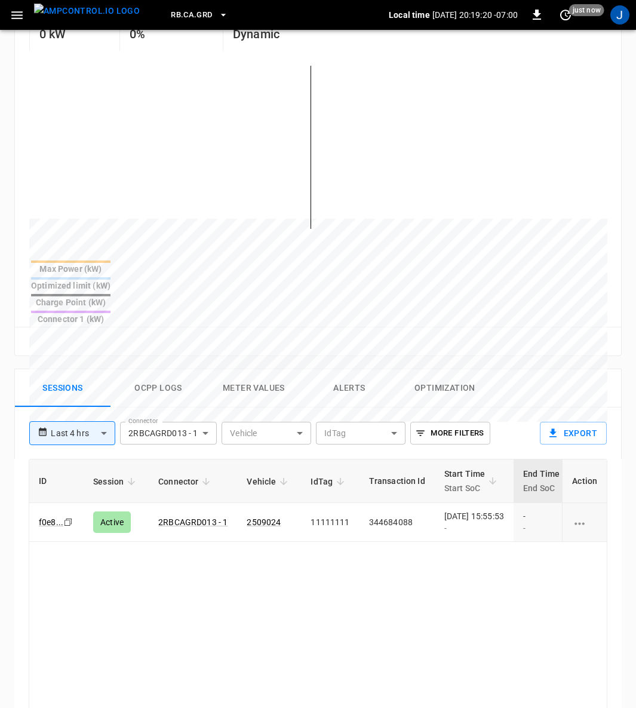
click at [435, 503] on td "[DATE] 15:55:53 -" at bounding box center [474, 522] width 79 height 39
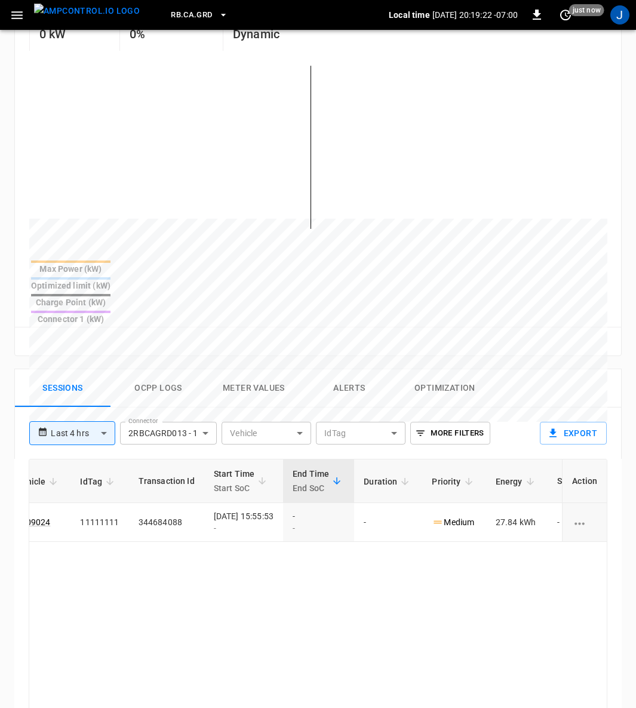
scroll to position [0, 313]
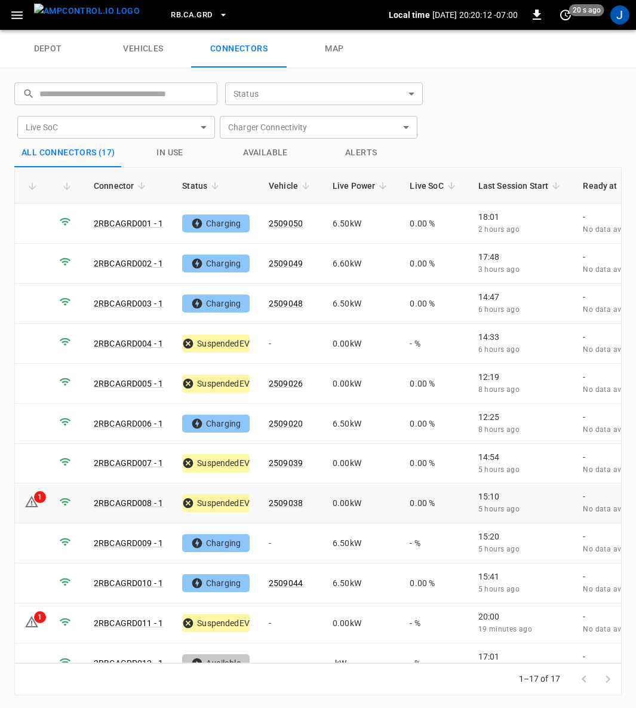
click at [28, 494] on icon at bounding box center [31, 501] width 14 height 14
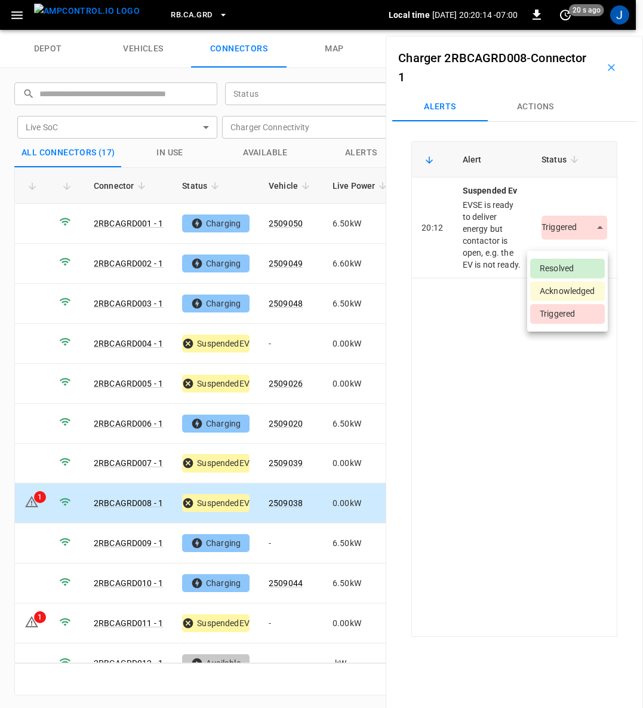
click at [578, 30] on body "RB.CA.GRD Local time [DATE] 20:20:14 -07:00 0 20 s ago J depot vehicles connect…" at bounding box center [321, 15] width 643 height 30
click at [561, 267] on li "Resolved" at bounding box center [567, 269] width 75 height 20
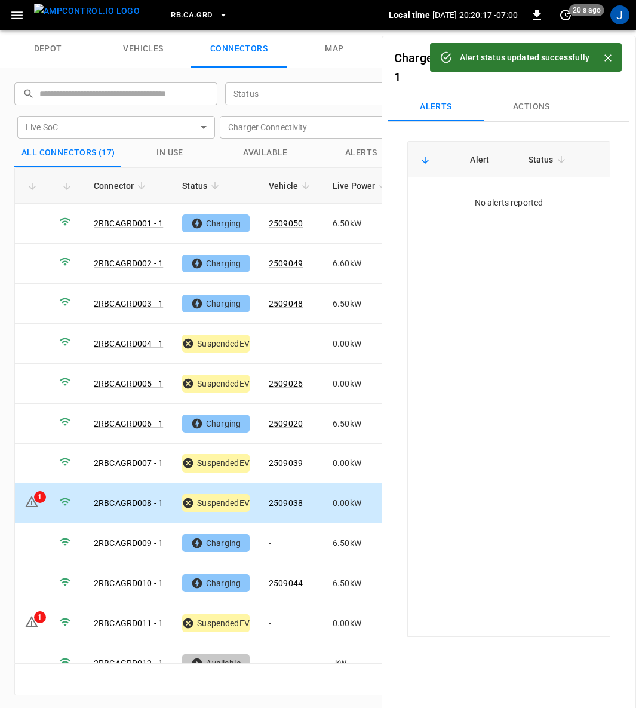
click at [607, 56] on icon "Close" at bounding box center [607, 57] width 7 height 7
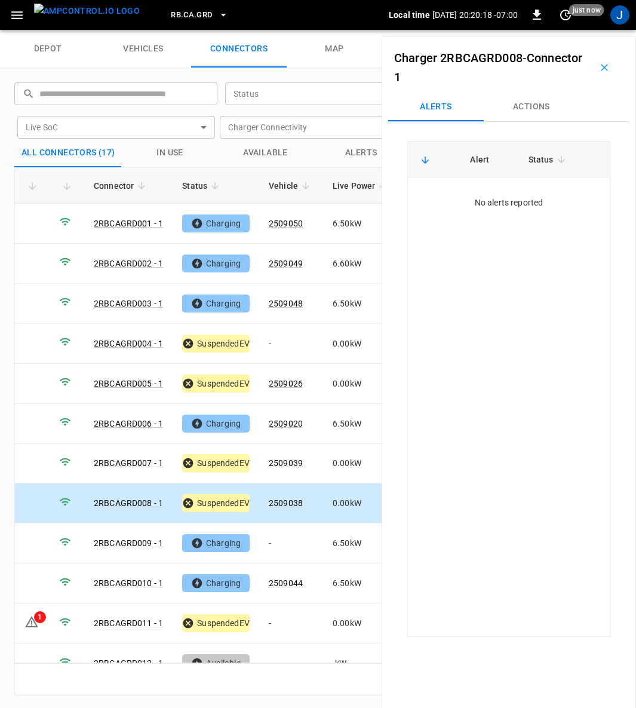
click at [601, 69] on icon "button" at bounding box center [604, 67] width 7 height 7
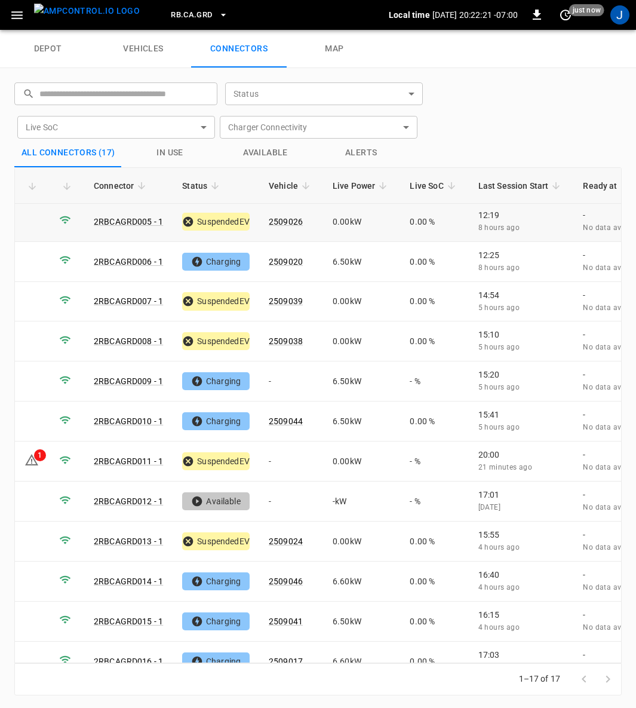
scroll to position [213, 0]
